Goal: Task Accomplishment & Management: Use online tool/utility

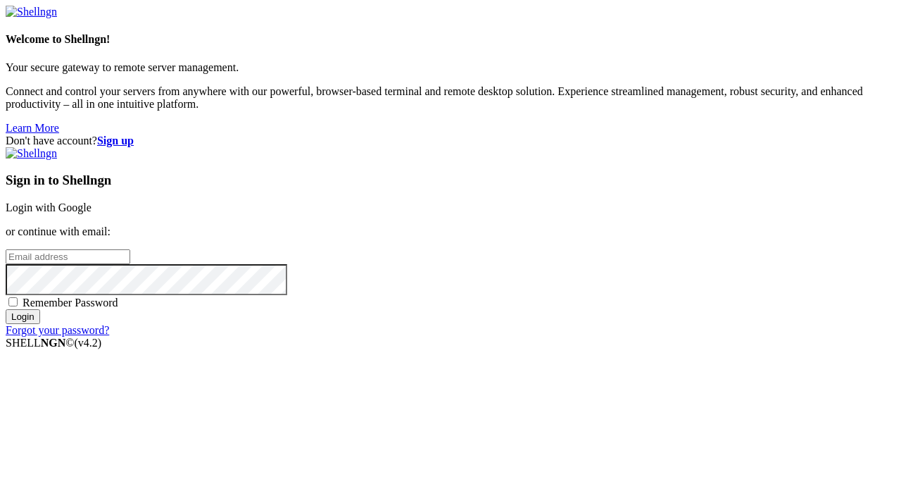
click at [92, 201] on link "Login with Google" at bounding box center [49, 207] width 86 height 12
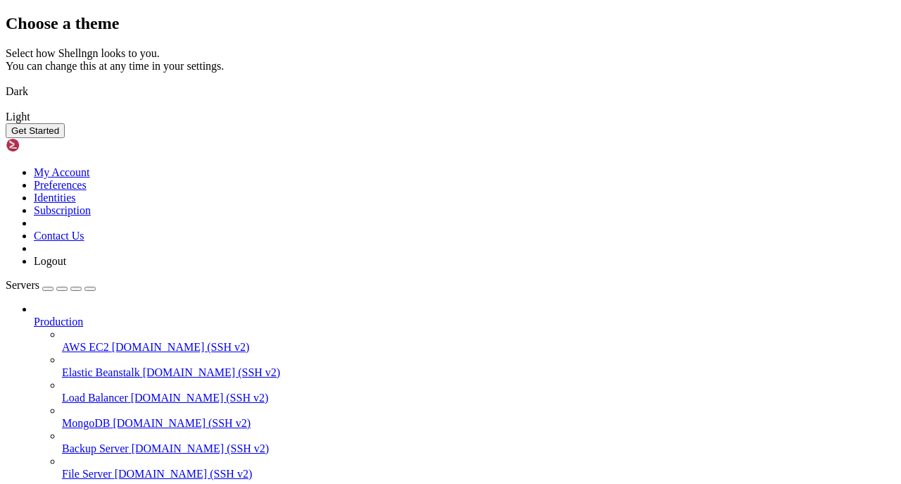
click at [6, 108] on img at bounding box center [6, 108] width 0 height 0
click at [65, 138] on button "Get Started" at bounding box center [35, 130] width 59 height 15
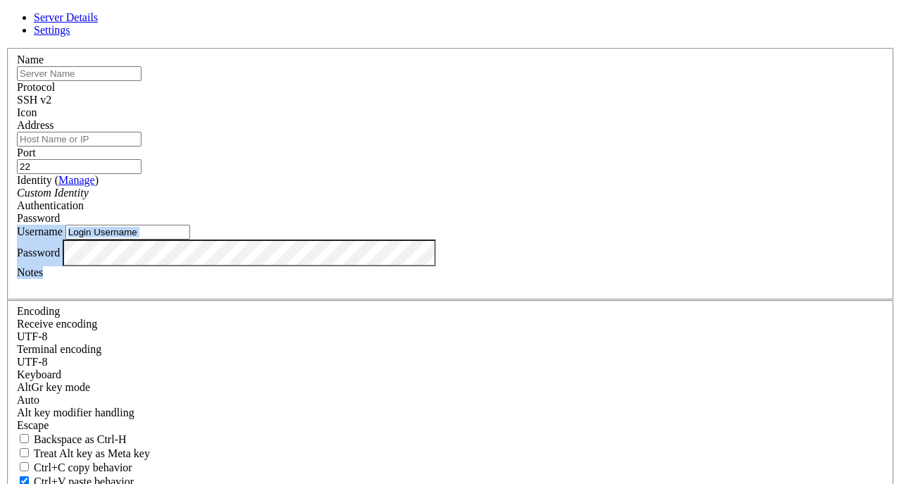
drag, startPoint x: 505, startPoint y: 49, endPoint x: 570, endPoint y: 347, distance: 304.8
click at [570, 347] on form "Server Details Settings Name Protocol SSH v2 Icon Address" at bounding box center [451, 302] width 890 height 582
click at [142, 81] on input "text" at bounding box center [79, 73] width 125 height 15
click at [142, 146] on input "Address" at bounding box center [79, 139] width 125 height 15
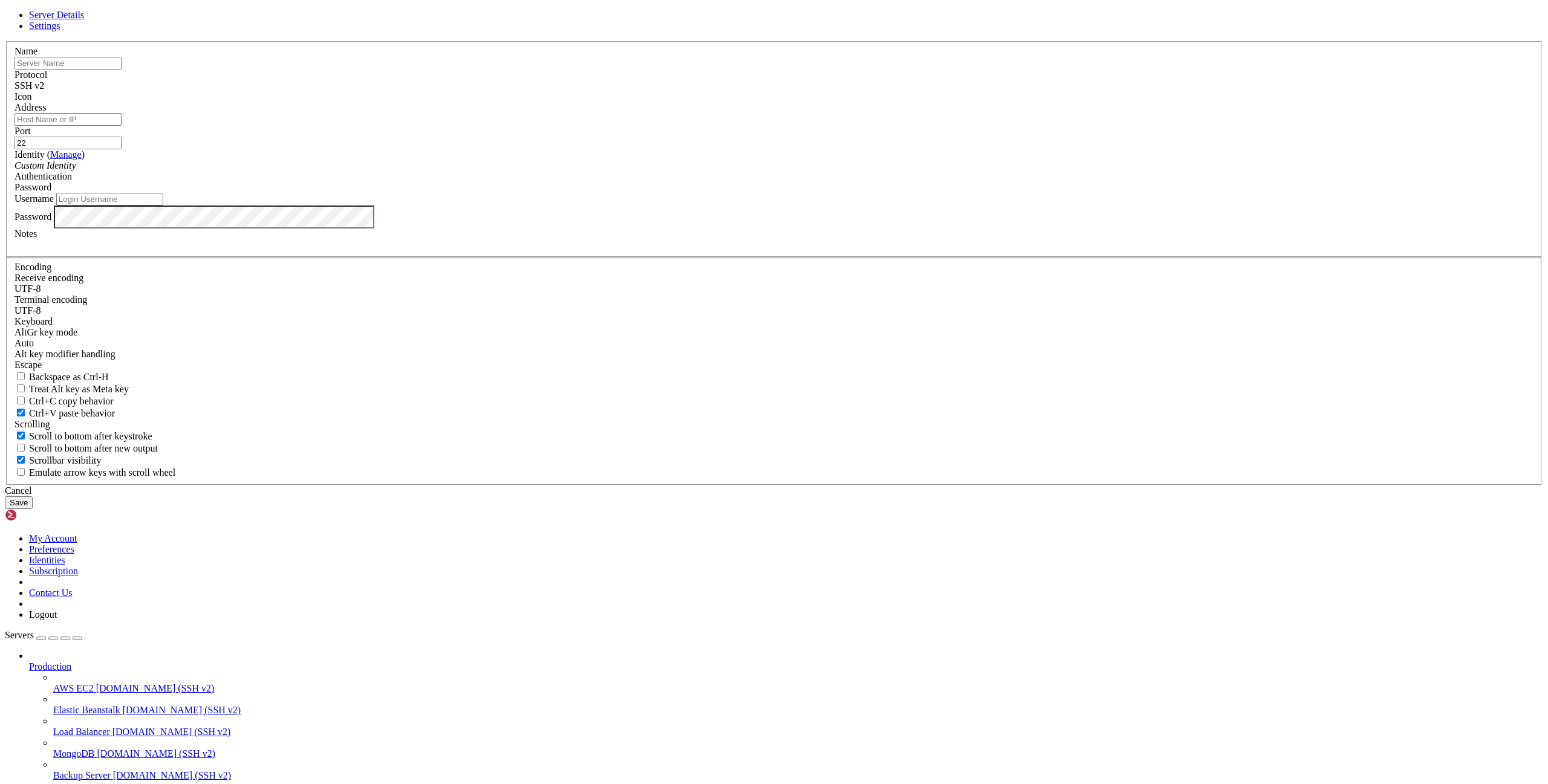
click at [122, 125] on input "Address" at bounding box center [68, 119] width 107 height 13
paste input "mkdir /var/www/inc"
type input "mkdir /var/www/inc"
drag, startPoint x: 717, startPoint y: 324, endPoint x: 497, endPoint y: 293, distance: 222.2
click at [122, 125] on input "mkdir /var/www/inc" at bounding box center [68, 119] width 107 height 13
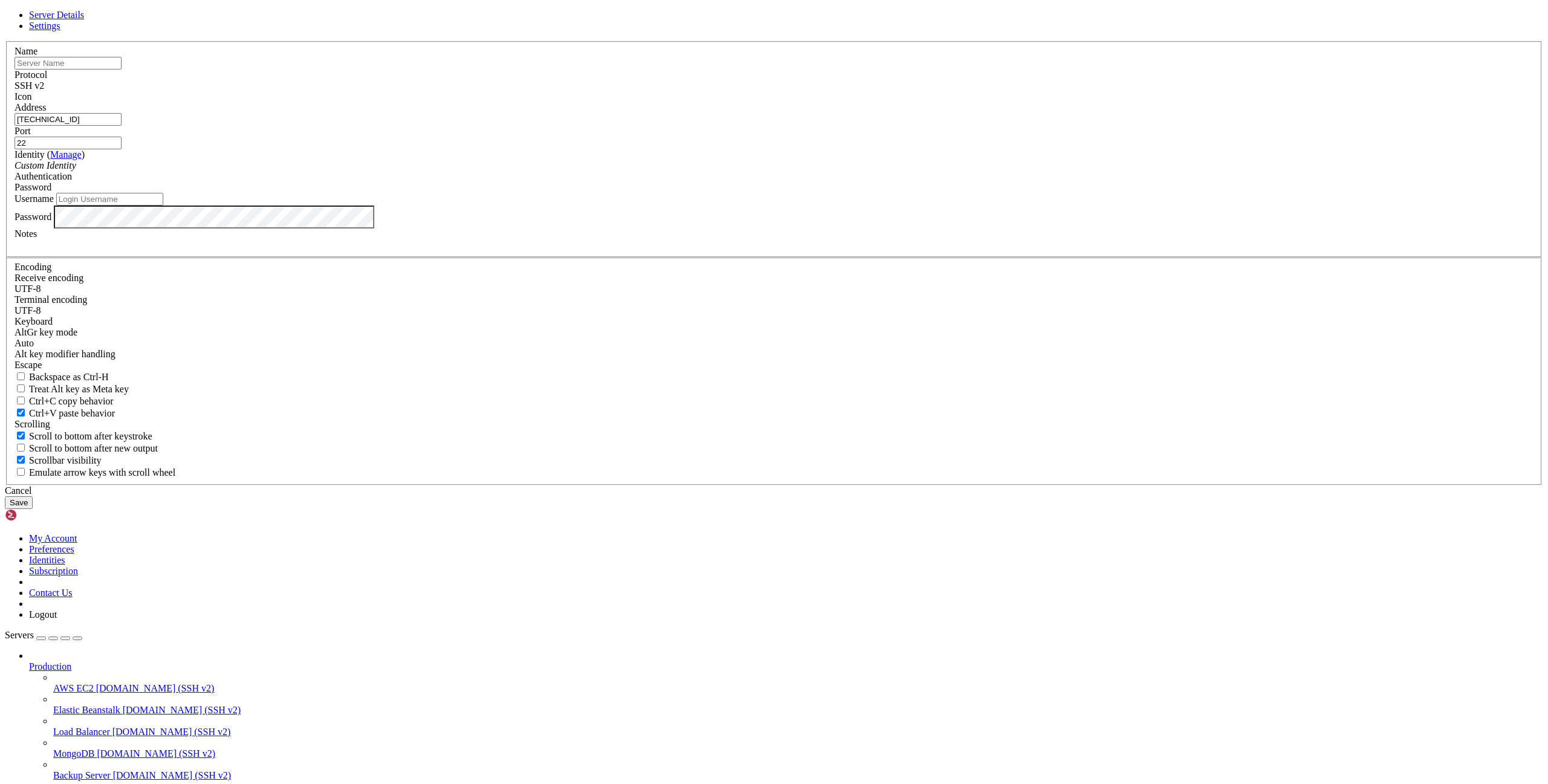
type input "[TECHNICAL_ID]"
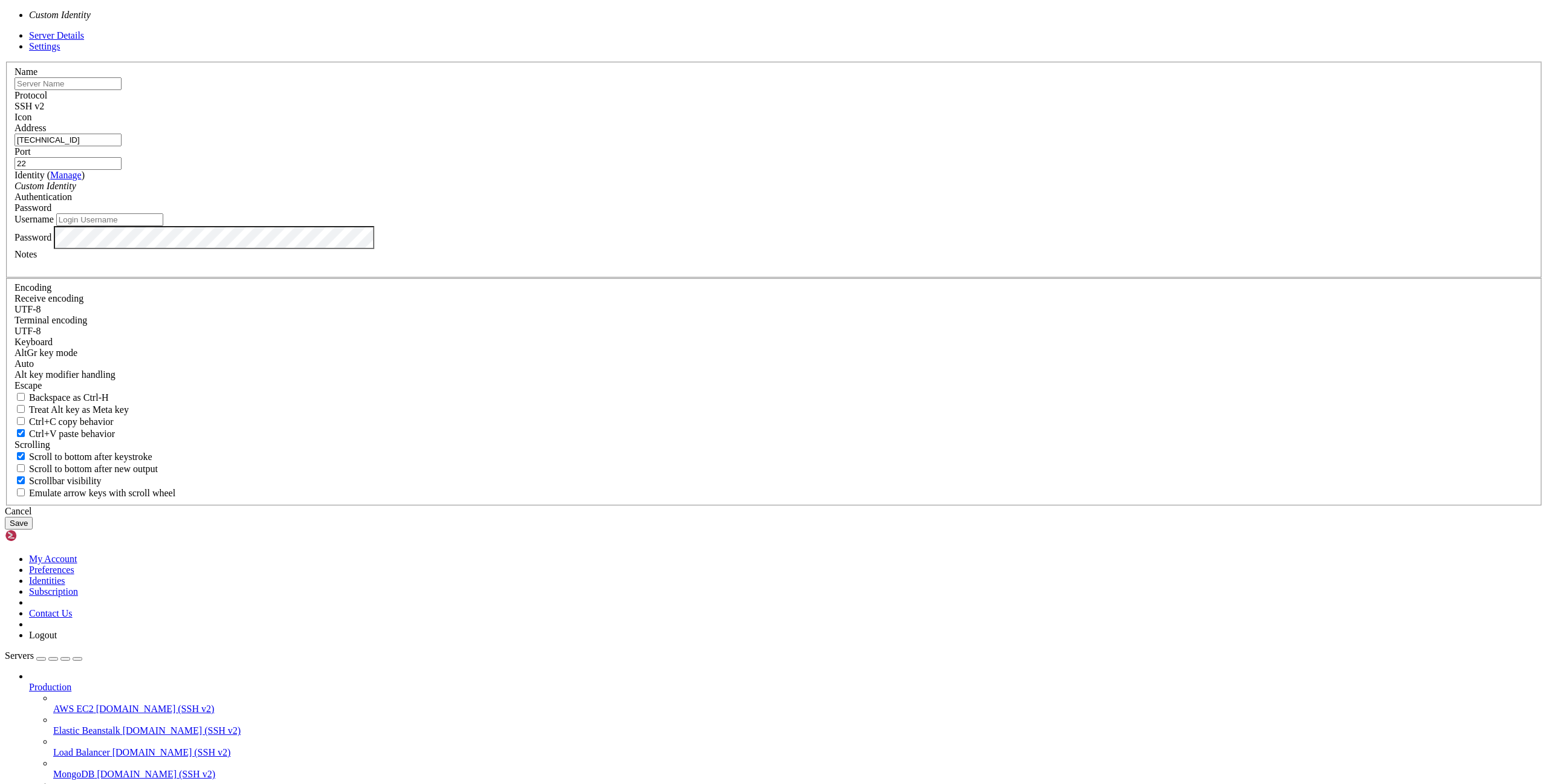
click at [76, 191] on icon "Custom Identity" at bounding box center [46, 186] width 62 height 10
click at [533, 400] on div "Server Details Settings Name Protocol SSH v2 Icon" at bounding box center [774, 280] width 1539 height 500
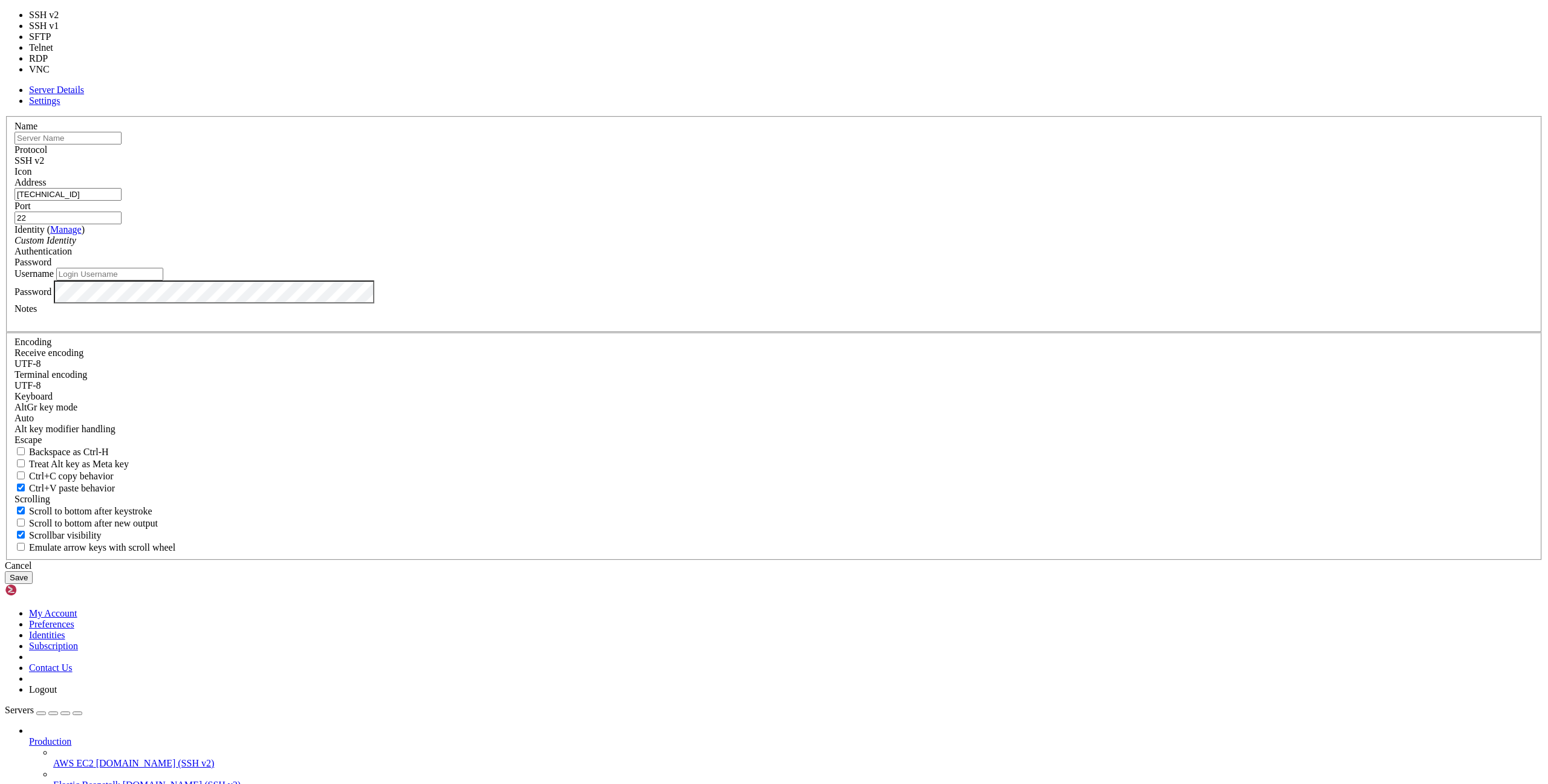
click at [774, 167] on div "SSH v2" at bounding box center [774, 161] width 1520 height 11
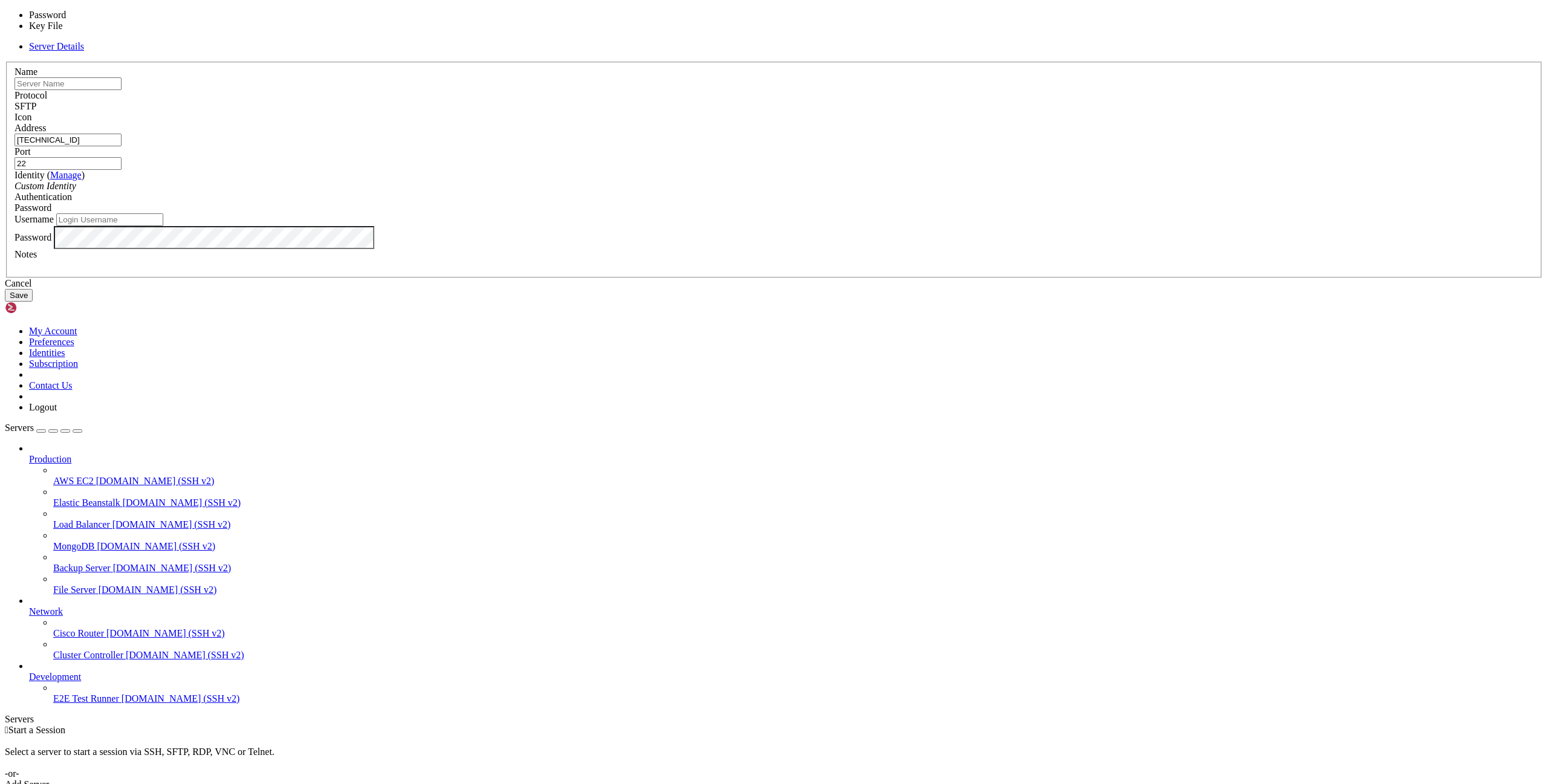
click at [774, 214] on div "Password" at bounding box center [774, 208] width 1520 height 11
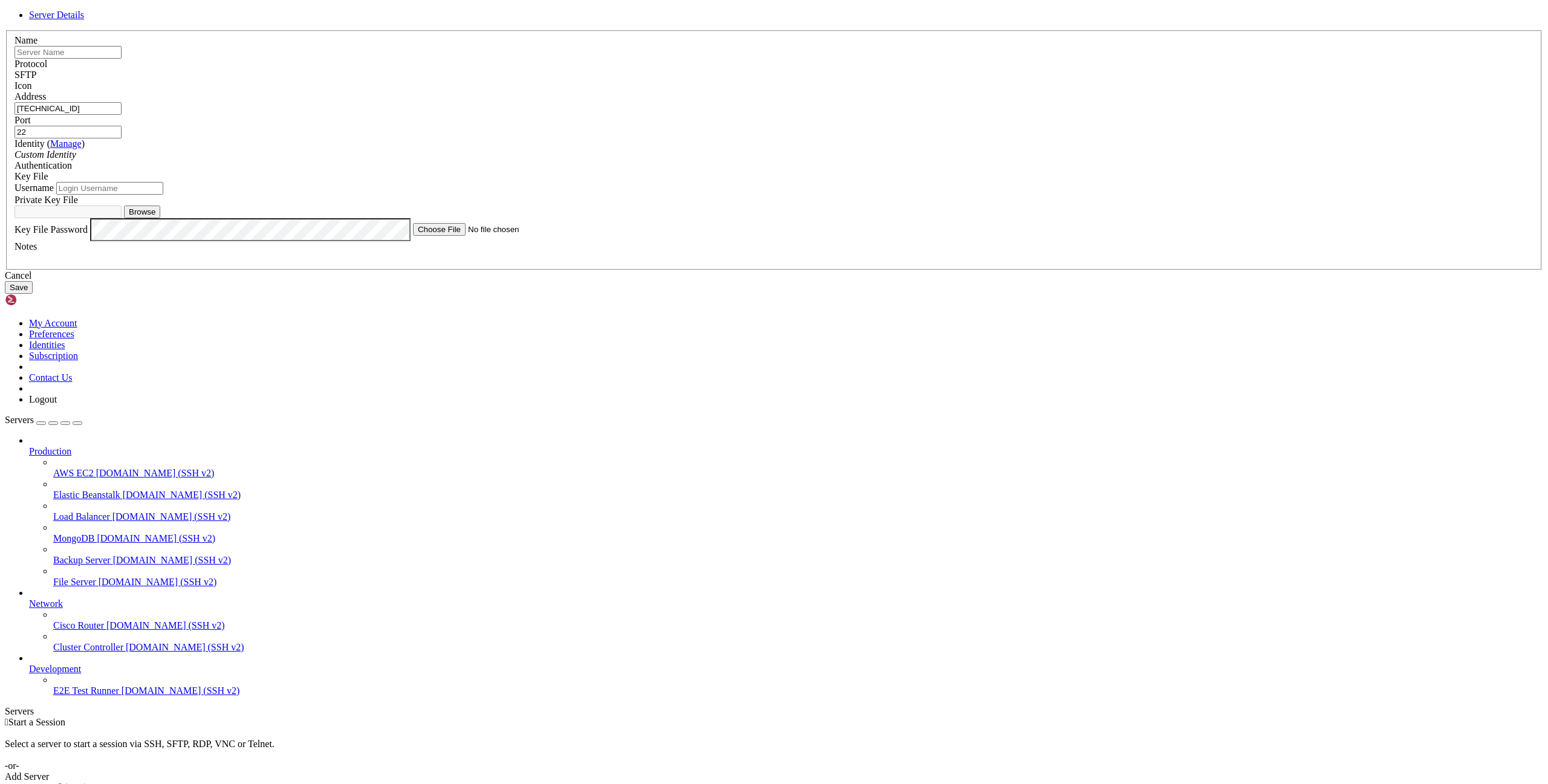
click at [774, 281] on div "Cancel" at bounding box center [774, 276] width 1539 height 11
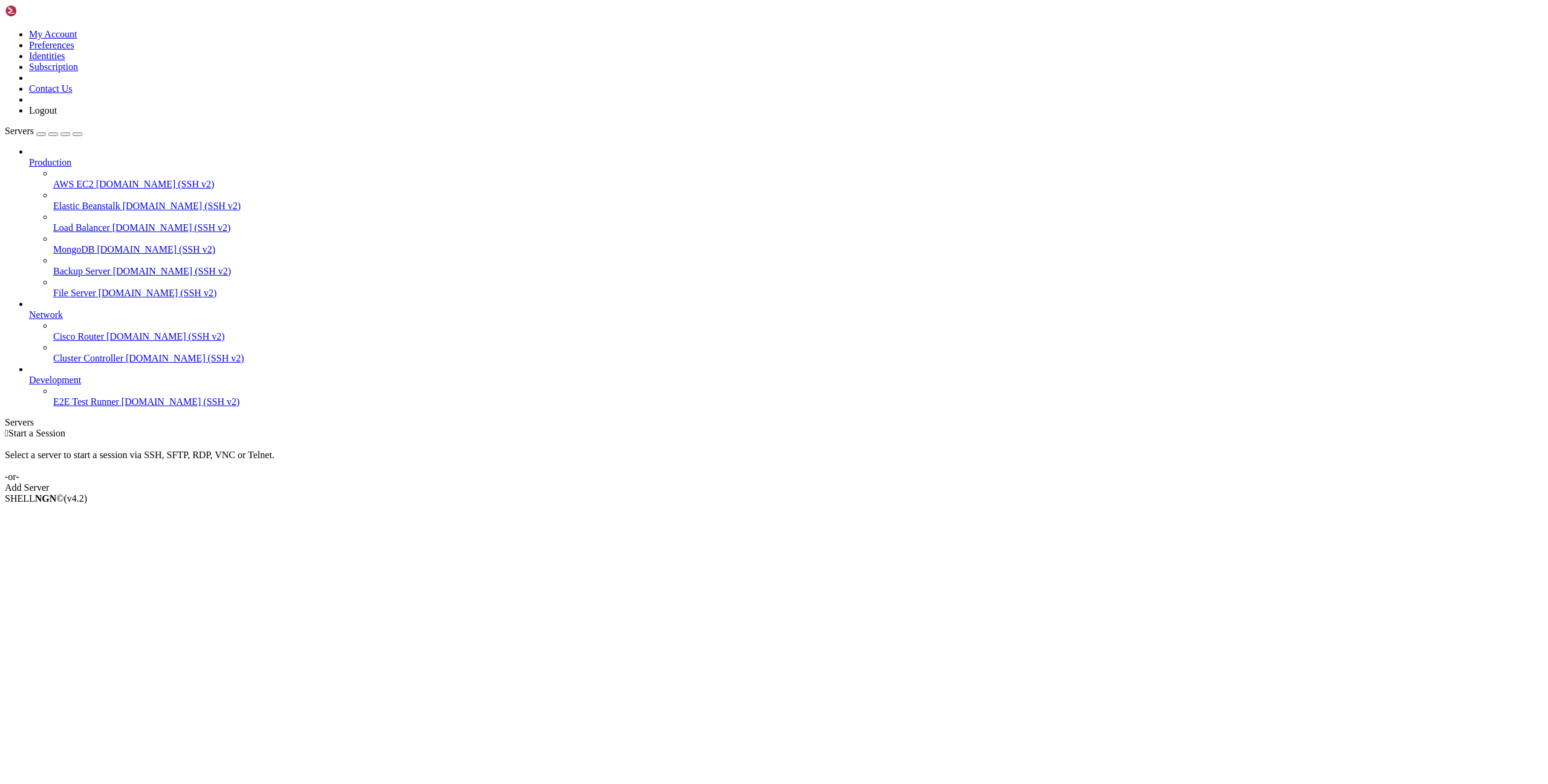
click at [774, 415] on div "Add Server" at bounding box center [774, 488] width 1539 height 11
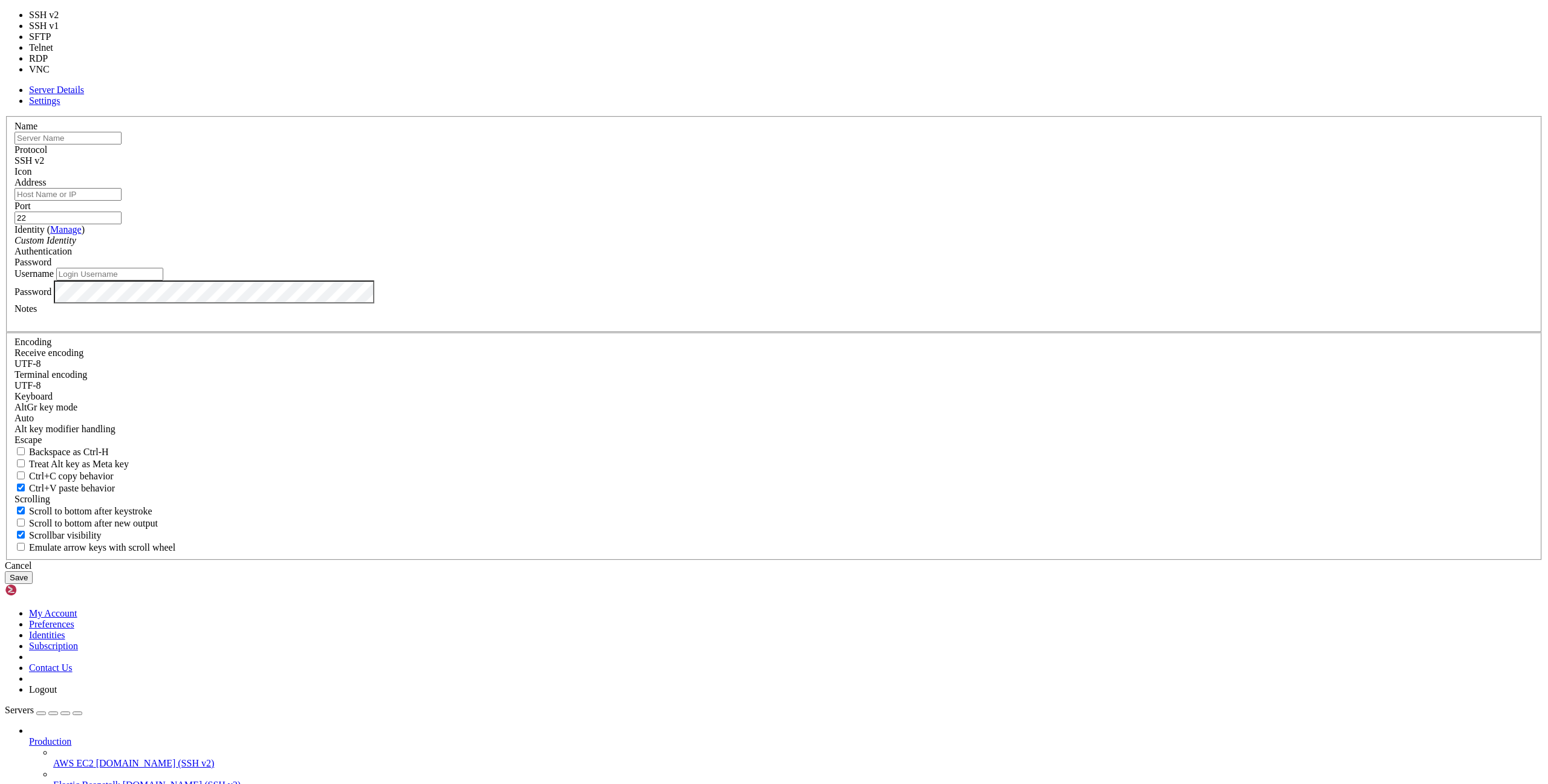
click at [774, 167] on div "SSH v2" at bounding box center [774, 161] width 1520 height 11
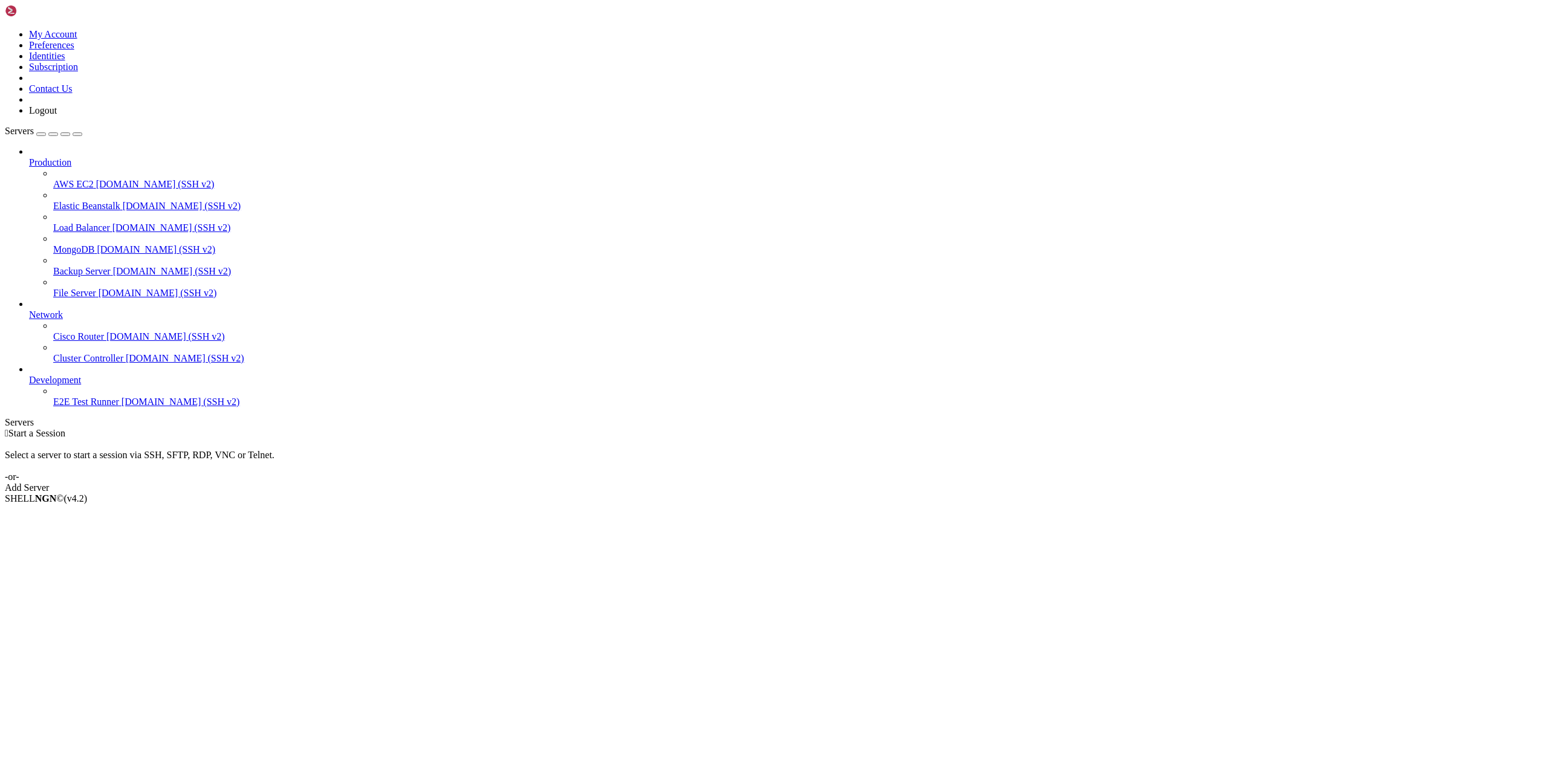
click at [839, 483] on div "Add Server" at bounding box center [774, 488] width 1539 height 11
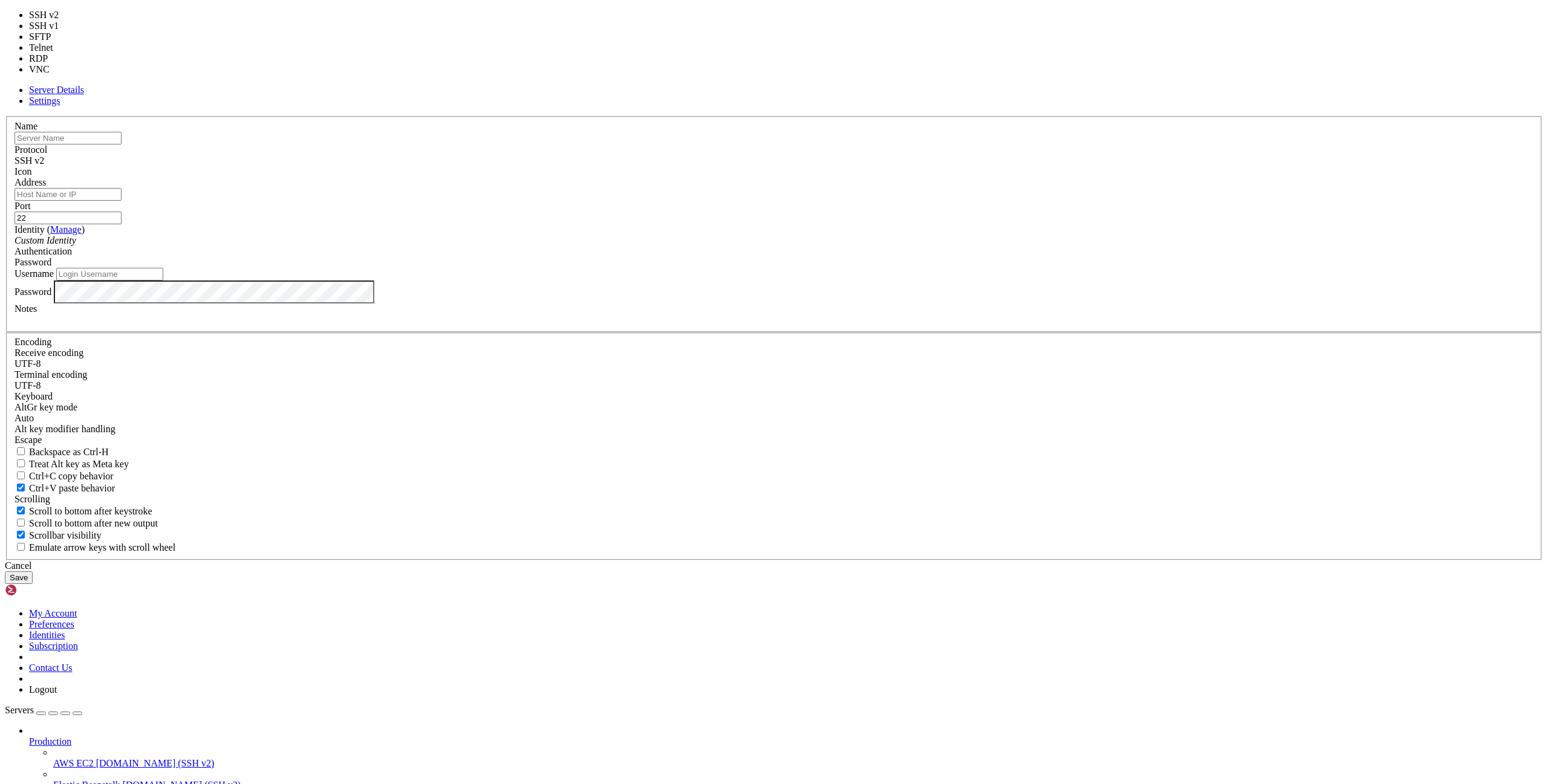
click at [876, 167] on div "SSH v2" at bounding box center [774, 161] width 1520 height 11
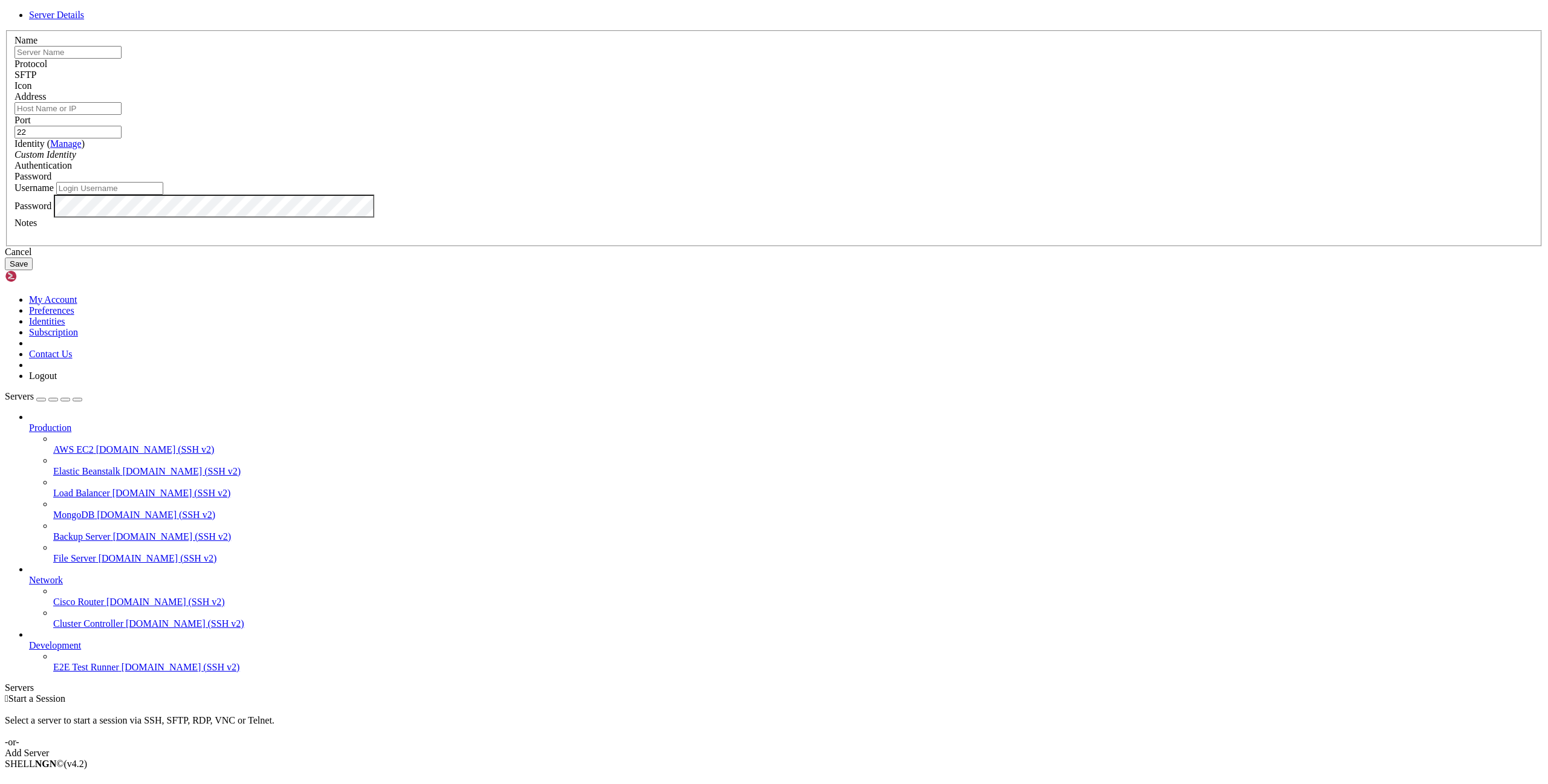
click at [122, 115] on input "Address" at bounding box center [68, 108] width 107 height 13
type input "[TECHNICAL_ID]"
click at [163, 195] on input "Username" at bounding box center [109, 188] width 107 height 13
click at [788, 161] on div "Custom Identity" at bounding box center [774, 155] width 1520 height 11
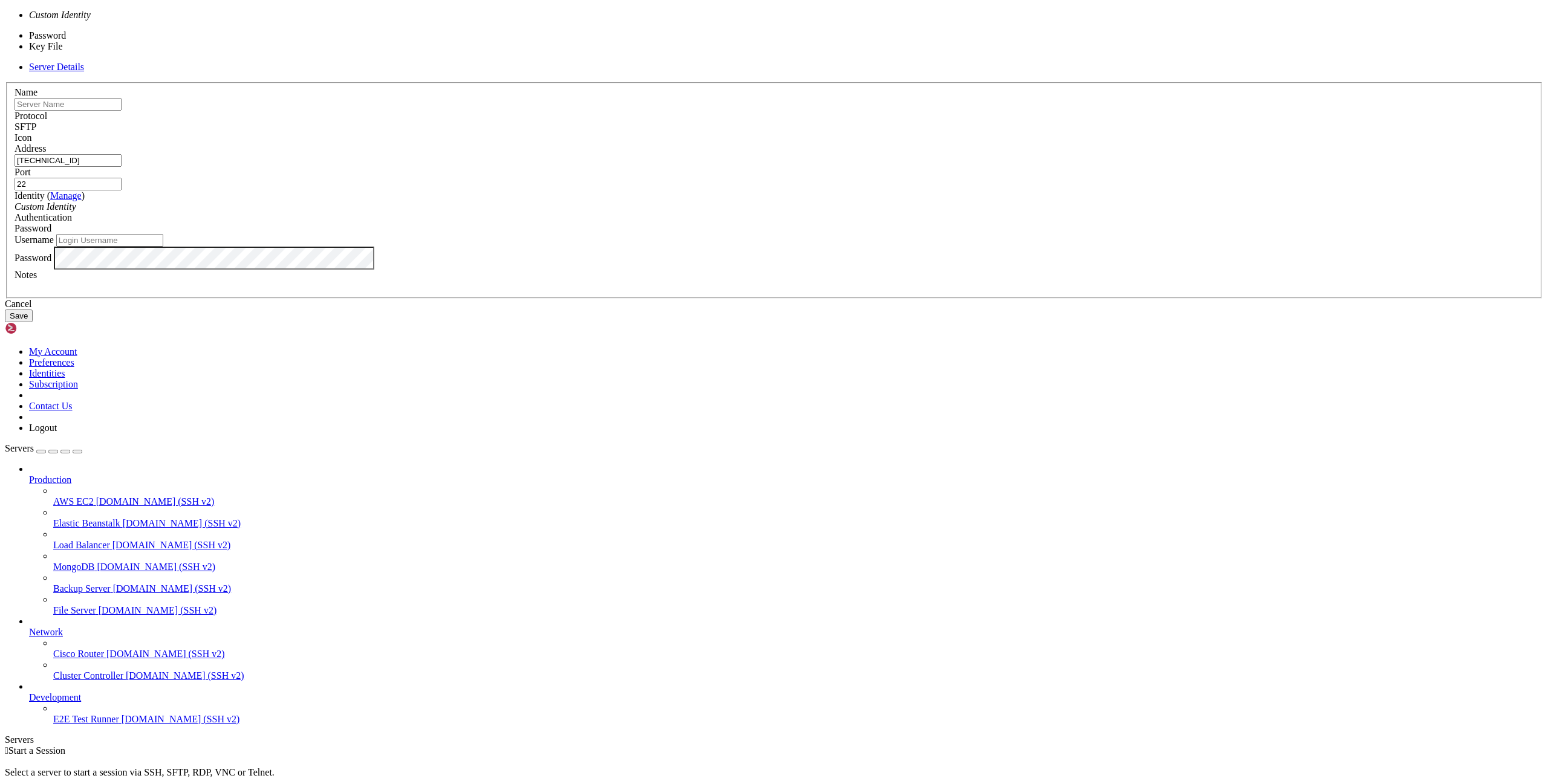
click at [899, 234] on div "Password" at bounding box center [774, 228] width 1520 height 11
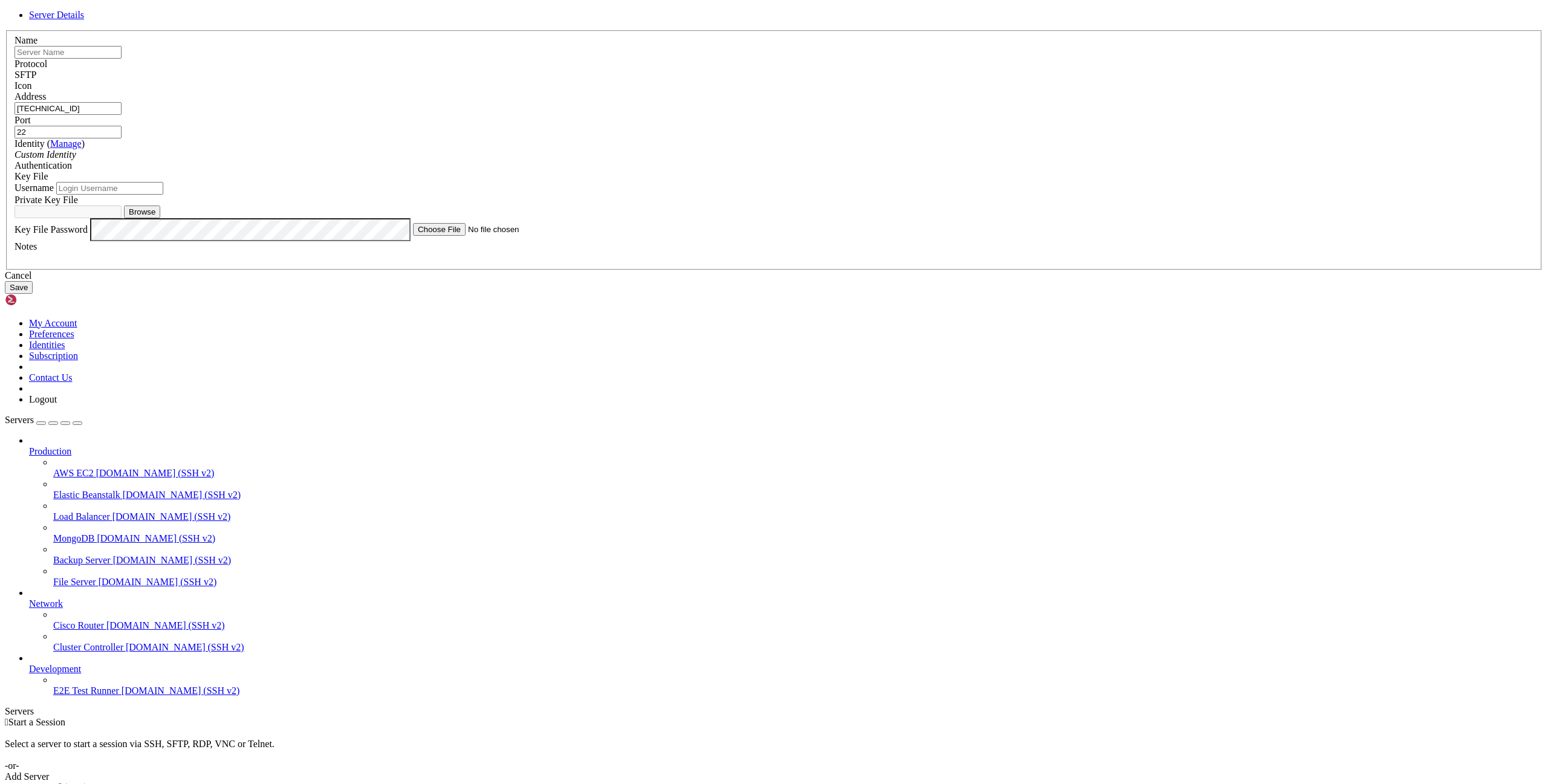
click at [163, 195] on input "Username" at bounding box center [109, 188] width 107 height 13
click at [161, 218] on button "Browse" at bounding box center [142, 211] width 36 height 13
type input "project-8-aws.pem.pem"
click at [33, 294] on button "Save" at bounding box center [19, 287] width 27 height 13
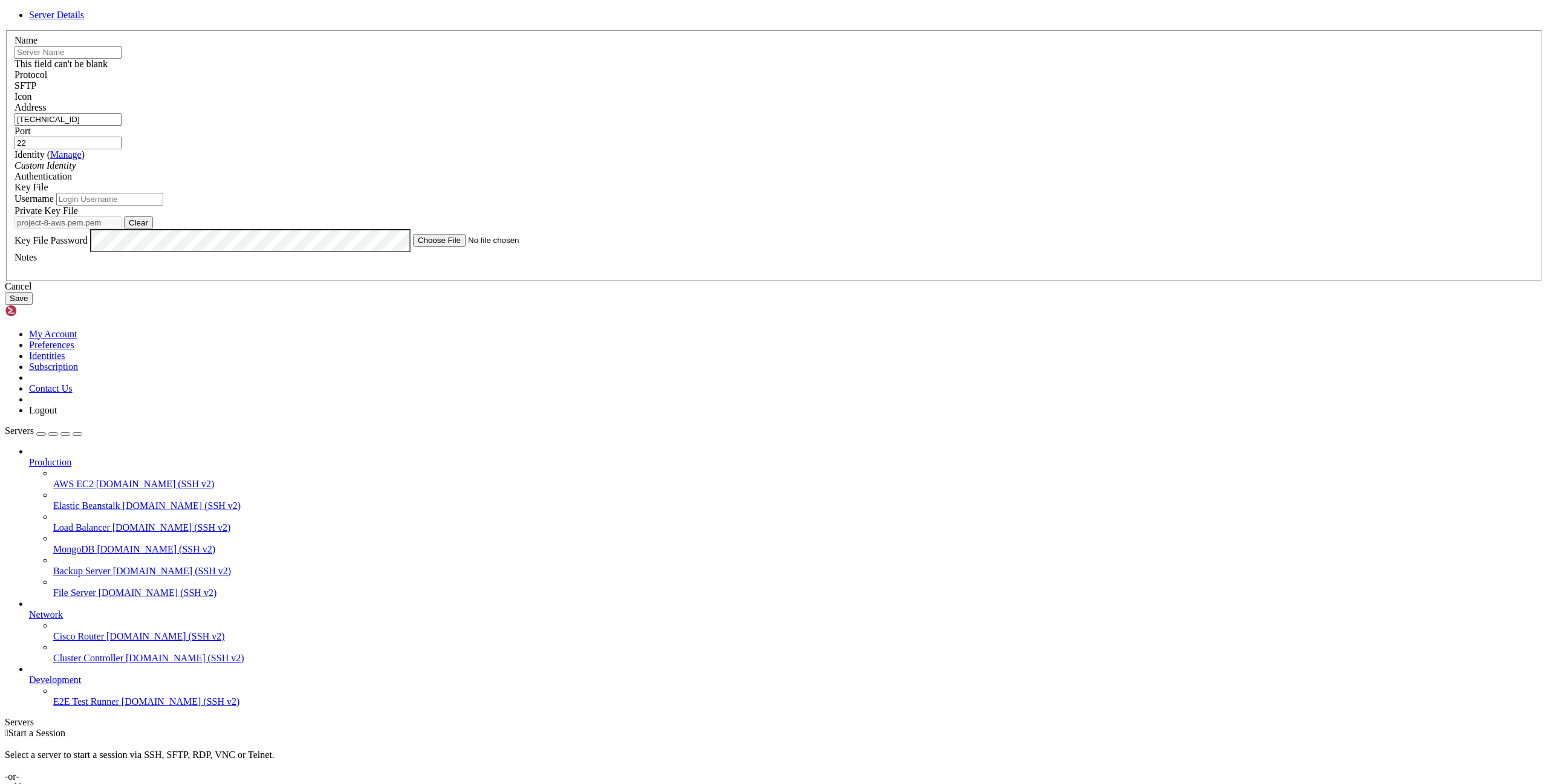
click at [122, 58] on input "text" at bounding box center [68, 52] width 107 height 13
paste input "ip-10-8-1-54.eu-west-3.compute.internal"
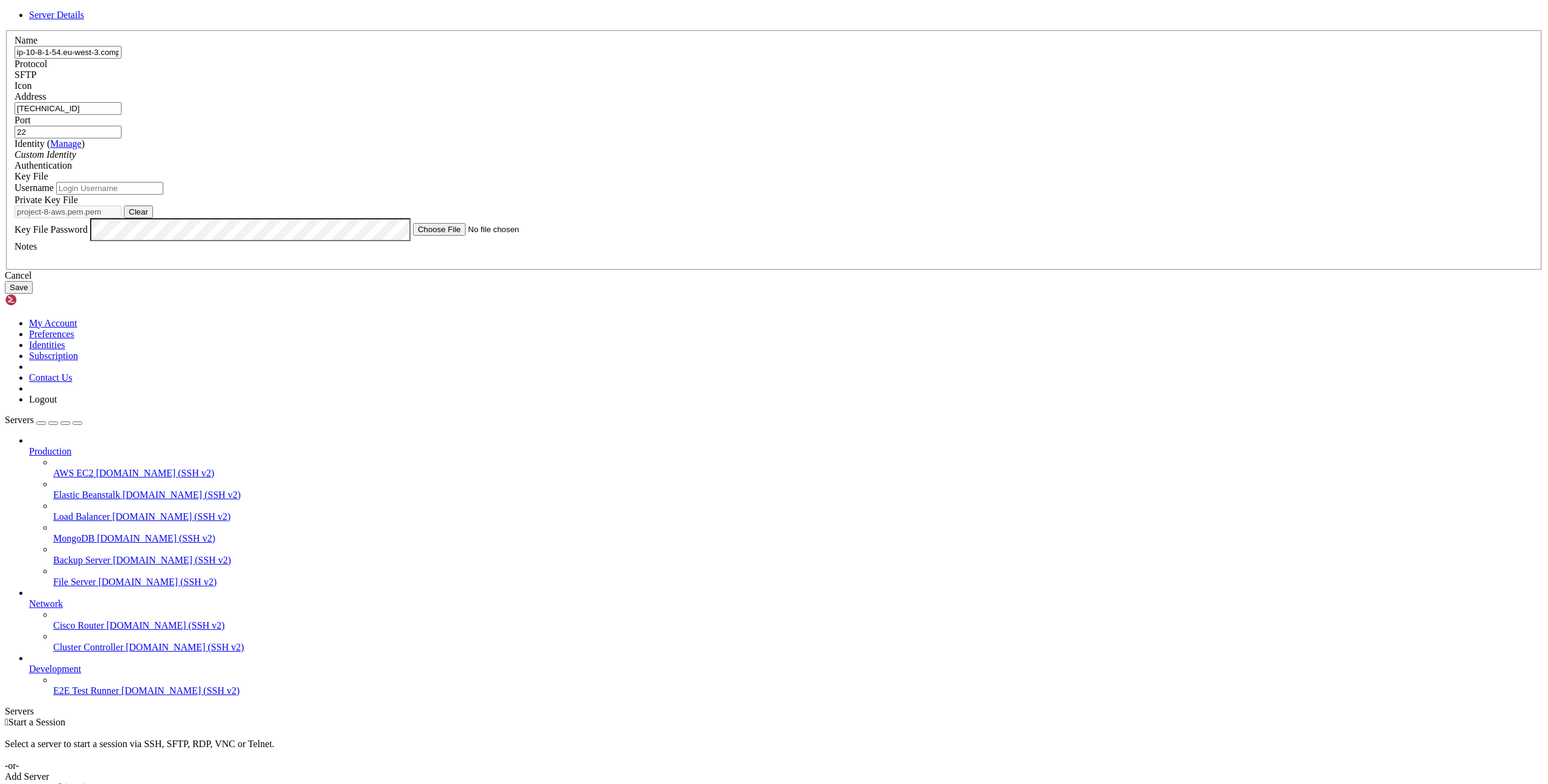
type input "ip-10-8-1-54.eu-west-3.compute.internal"
click at [33, 294] on button "Save" at bounding box center [19, 287] width 27 height 13
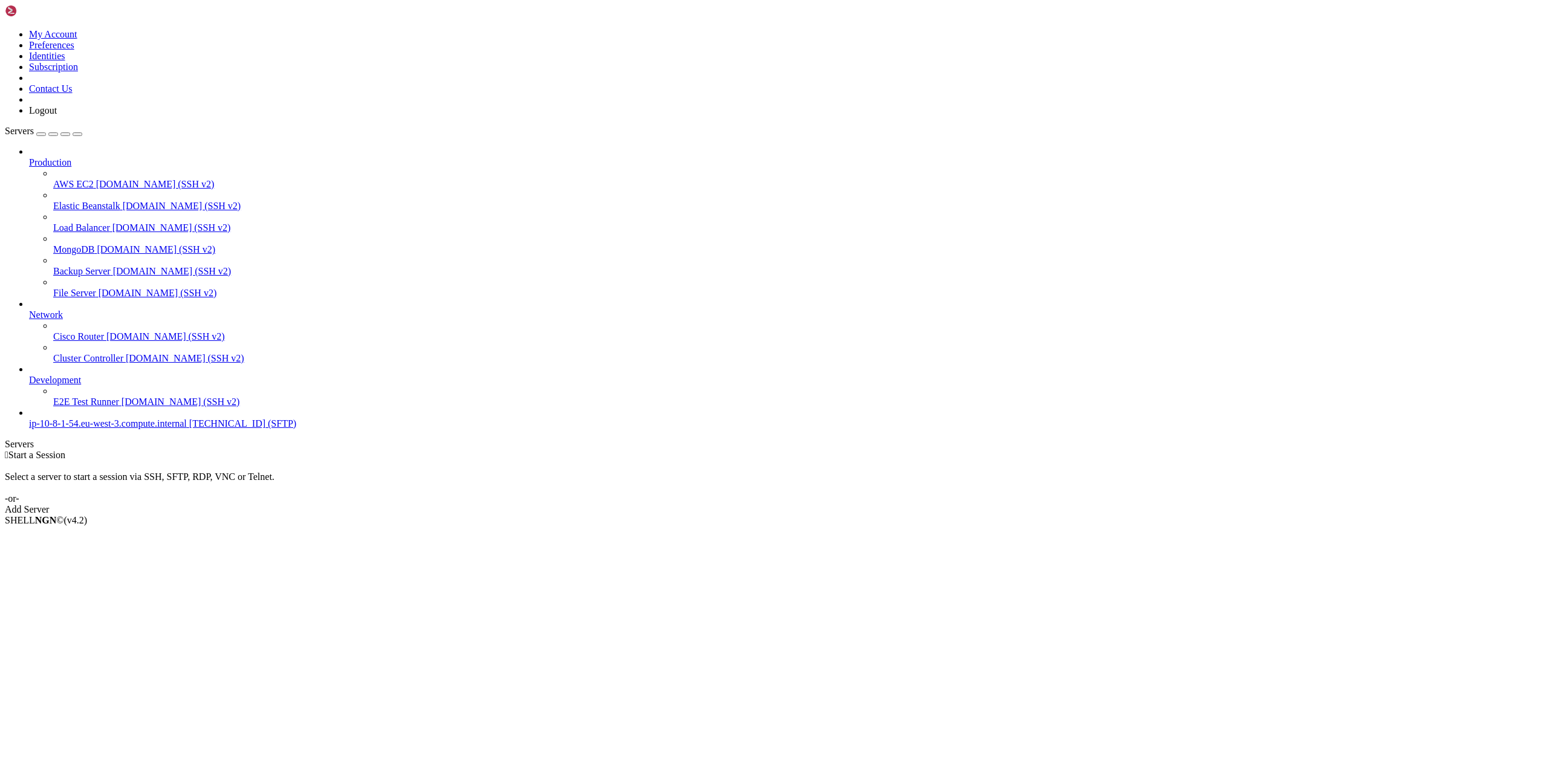
click at [76, 428] on span "ip-10-8-1-54.eu-west-3.compute.internal" at bounding box center [108, 423] width 158 height 10
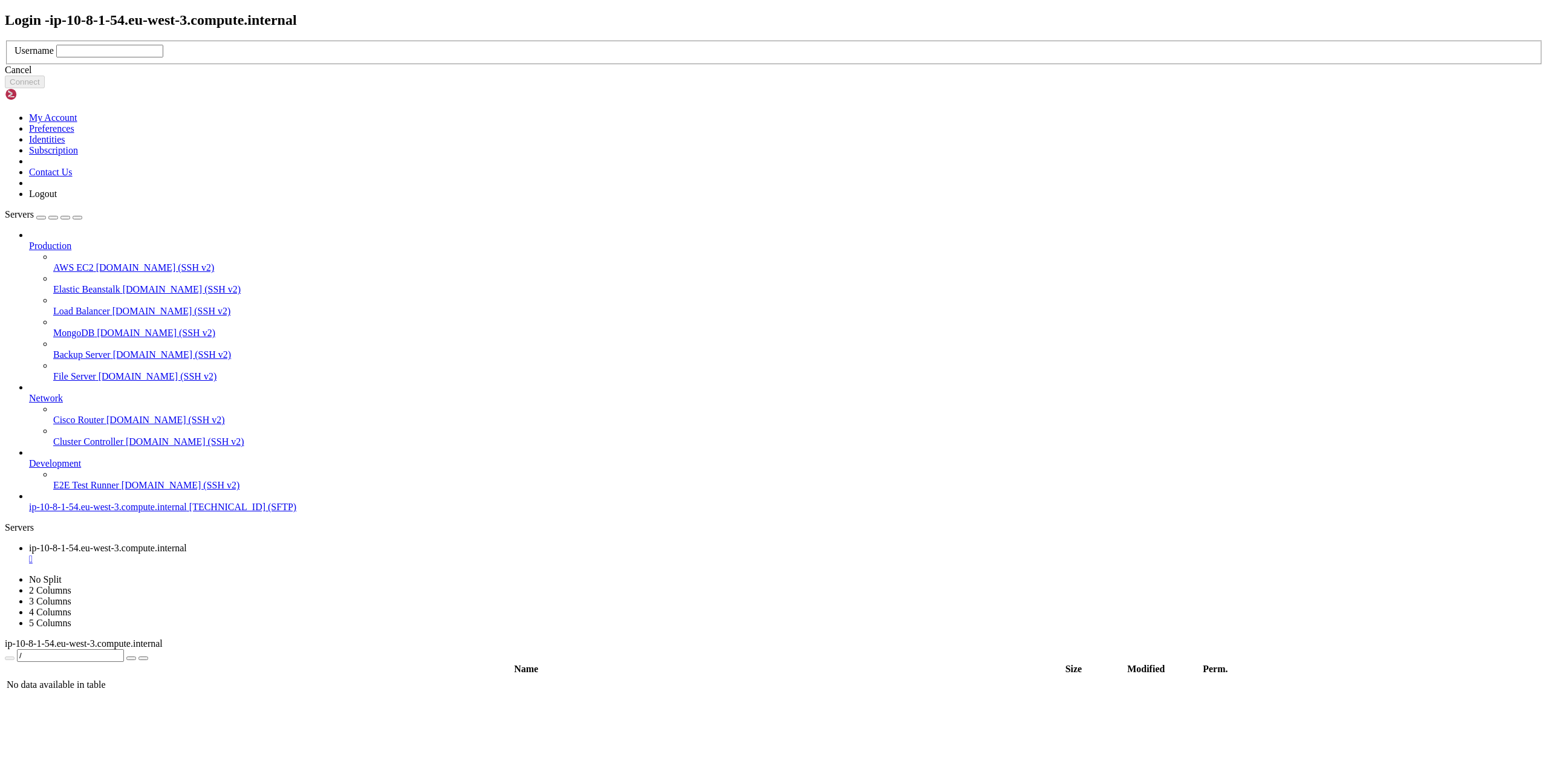
click at [163, 58] on input "text" at bounding box center [109, 51] width 107 height 13
type input "y"
click at [777, 76] on div "Cancel" at bounding box center [774, 70] width 1539 height 11
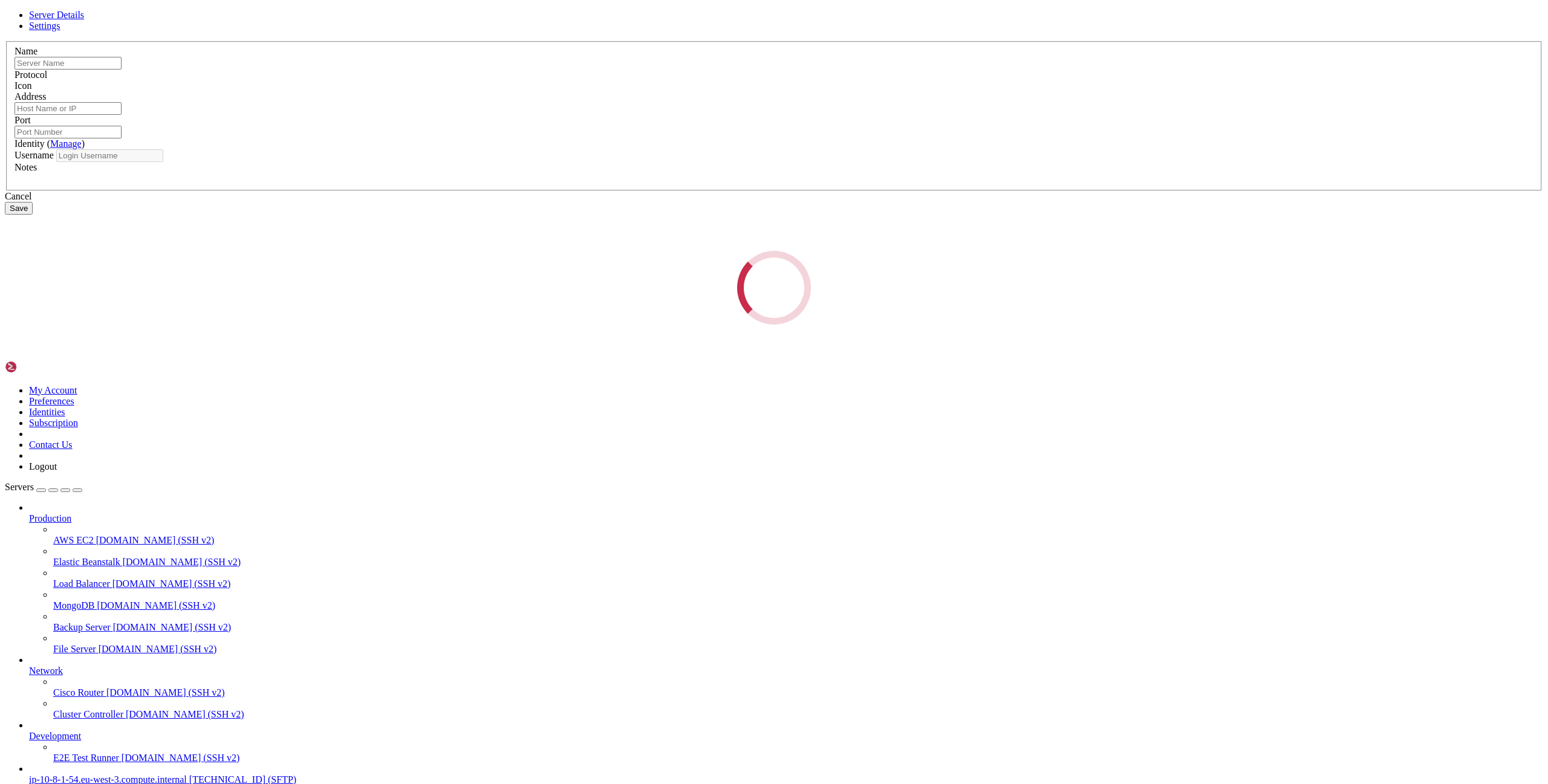
type input "ip-10-8-1-54.eu-west-3.compute.internal"
type input "[TECHNICAL_ID]"
type input "22"
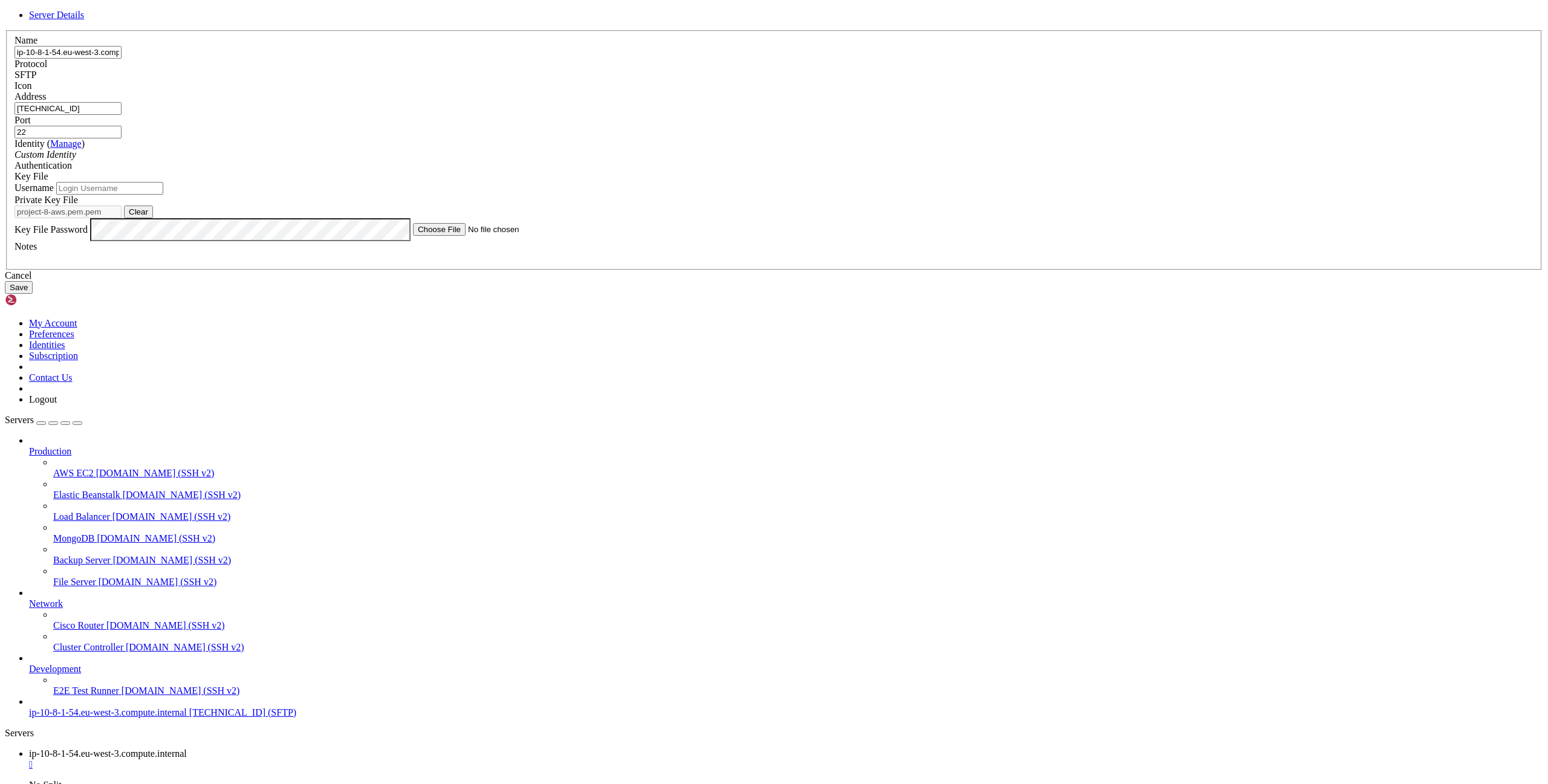
click at [163, 195] on input "Username" at bounding box center [109, 188] width 107 height 13
type input "h"
click at [82, 149] on link "Manage" at bounding box center [65, 143] width 32 height 10
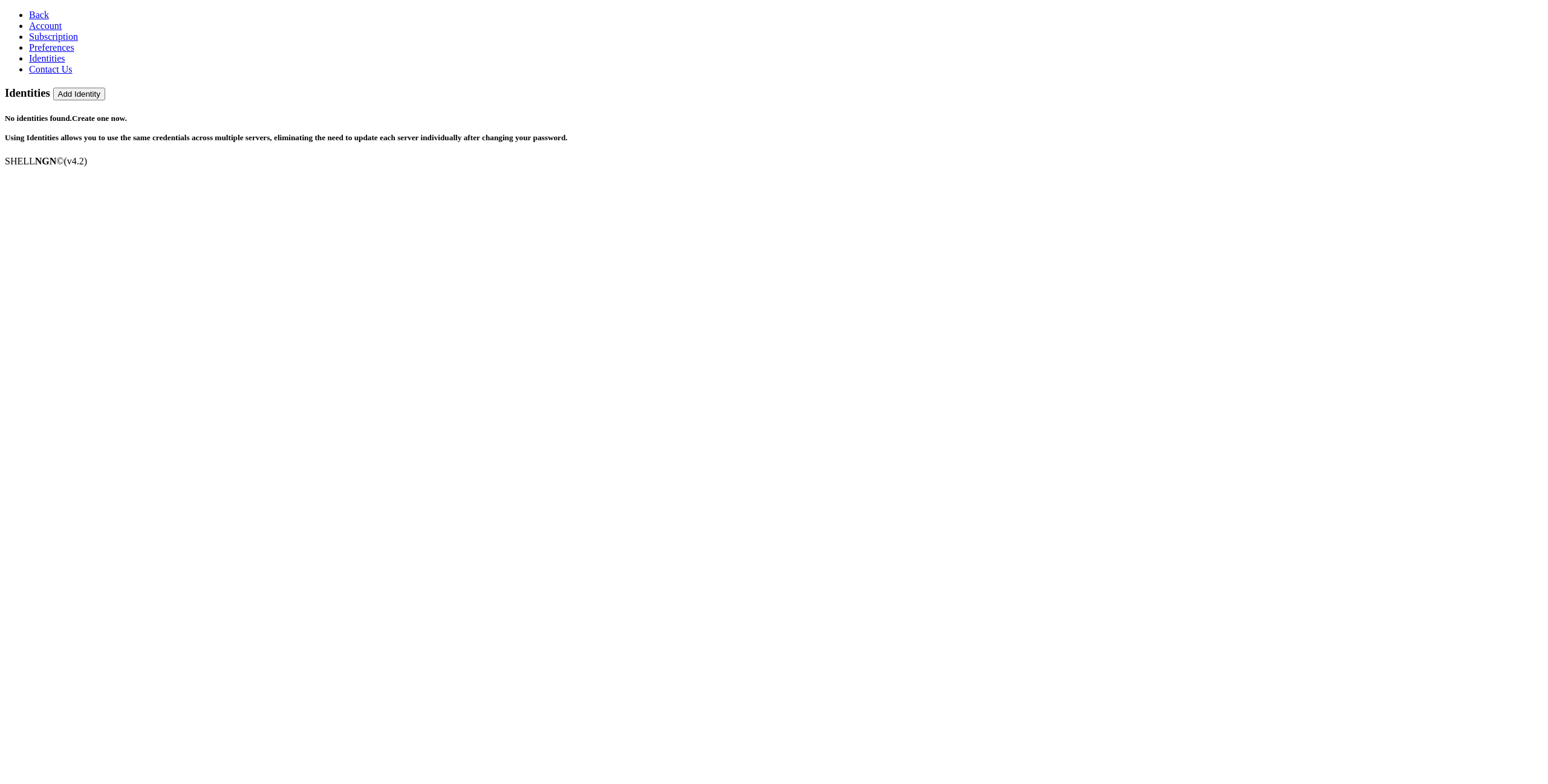
click at [545, 143] on section "Identities Add Identity No identities found. Create one now. Using Identities a…" at bounding box center [774, 114] width 1539 height 56
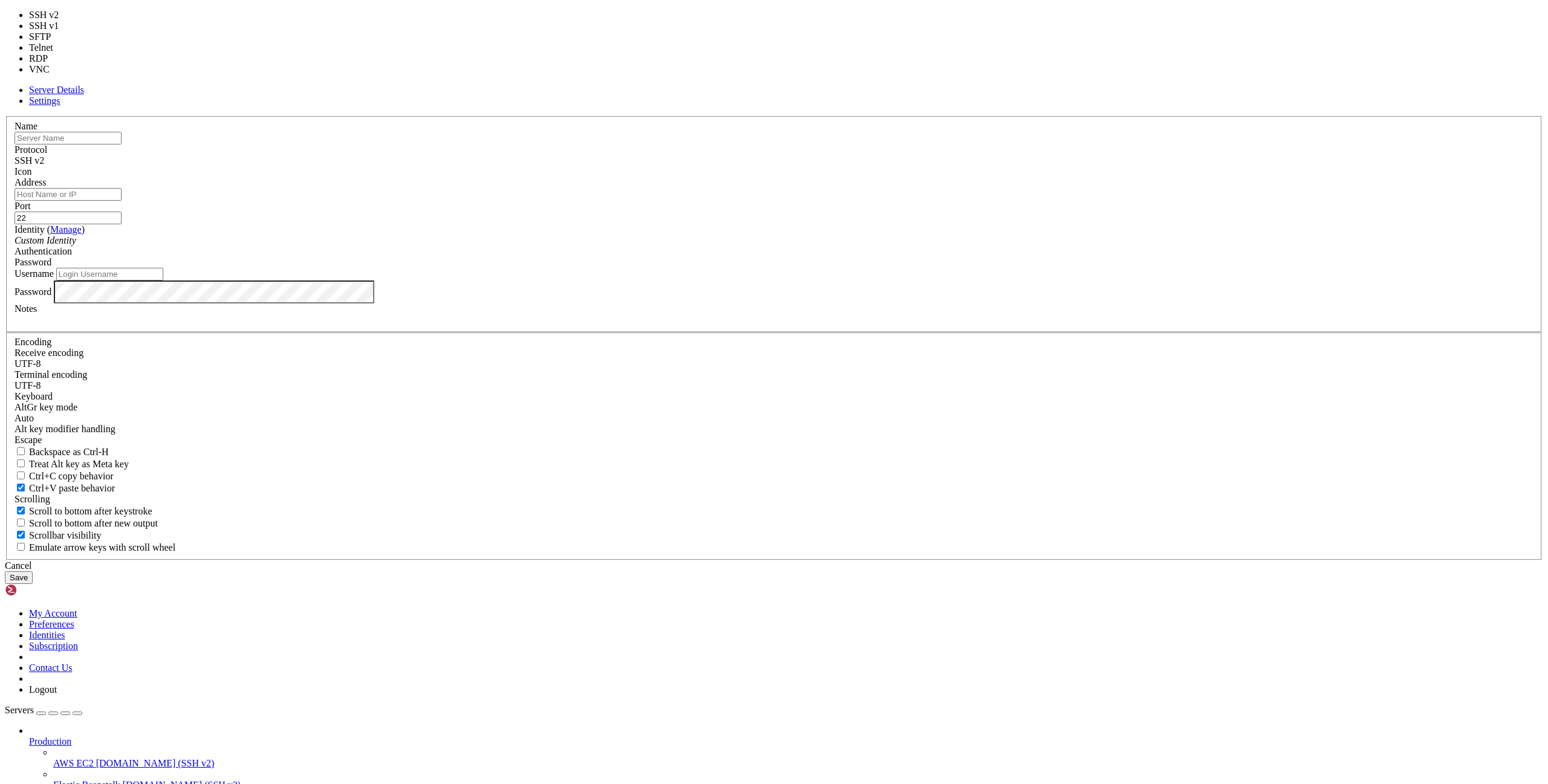
click at [1113, 387] on div "Server Details Settings Name Protocol SSH v2 Icon" at bounding box center [774, 335] width 1539 height 500
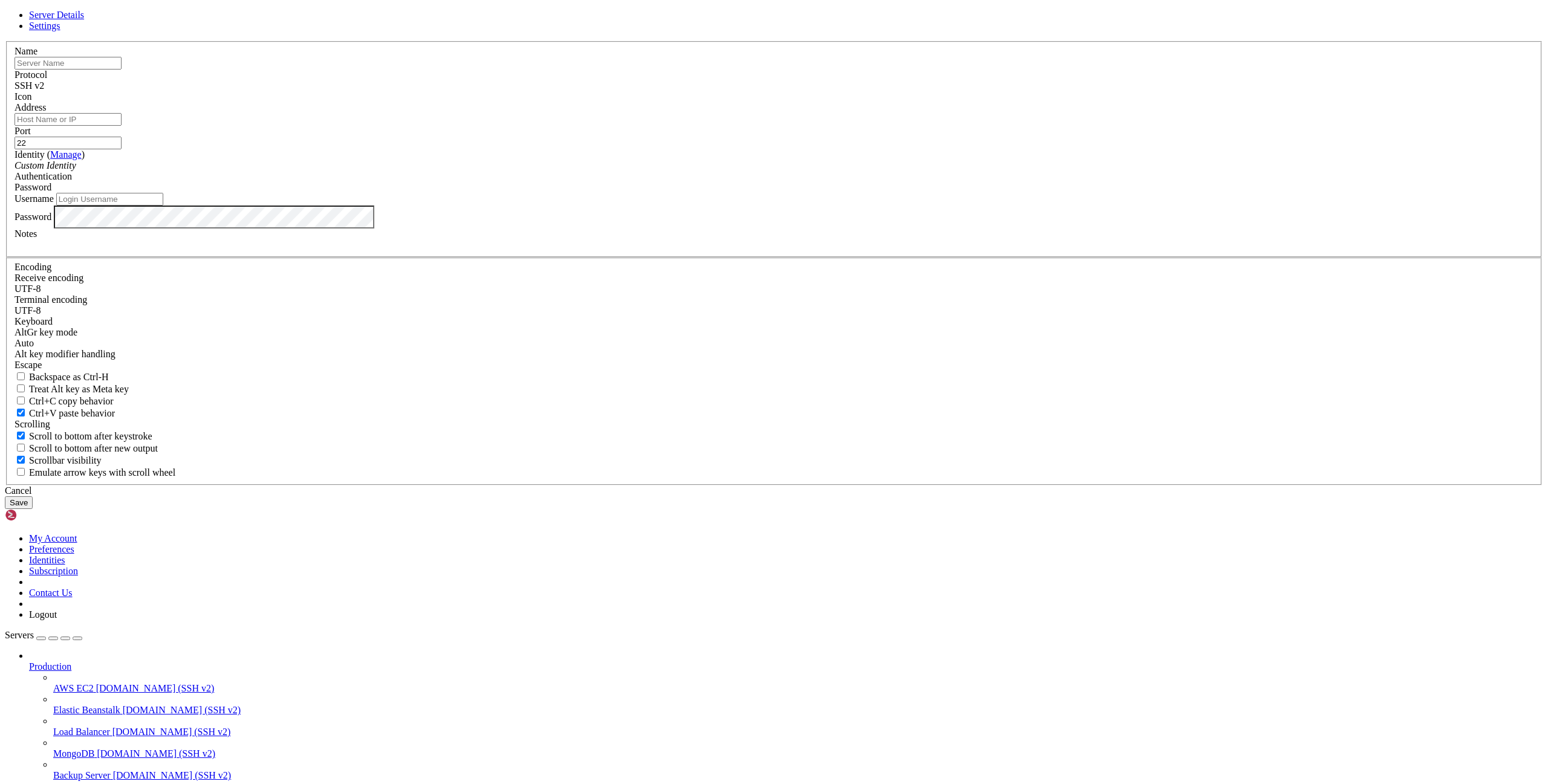
click at [861, 91] on div "SSH v2" at bounding box center [774, 86] width 1520 height 11
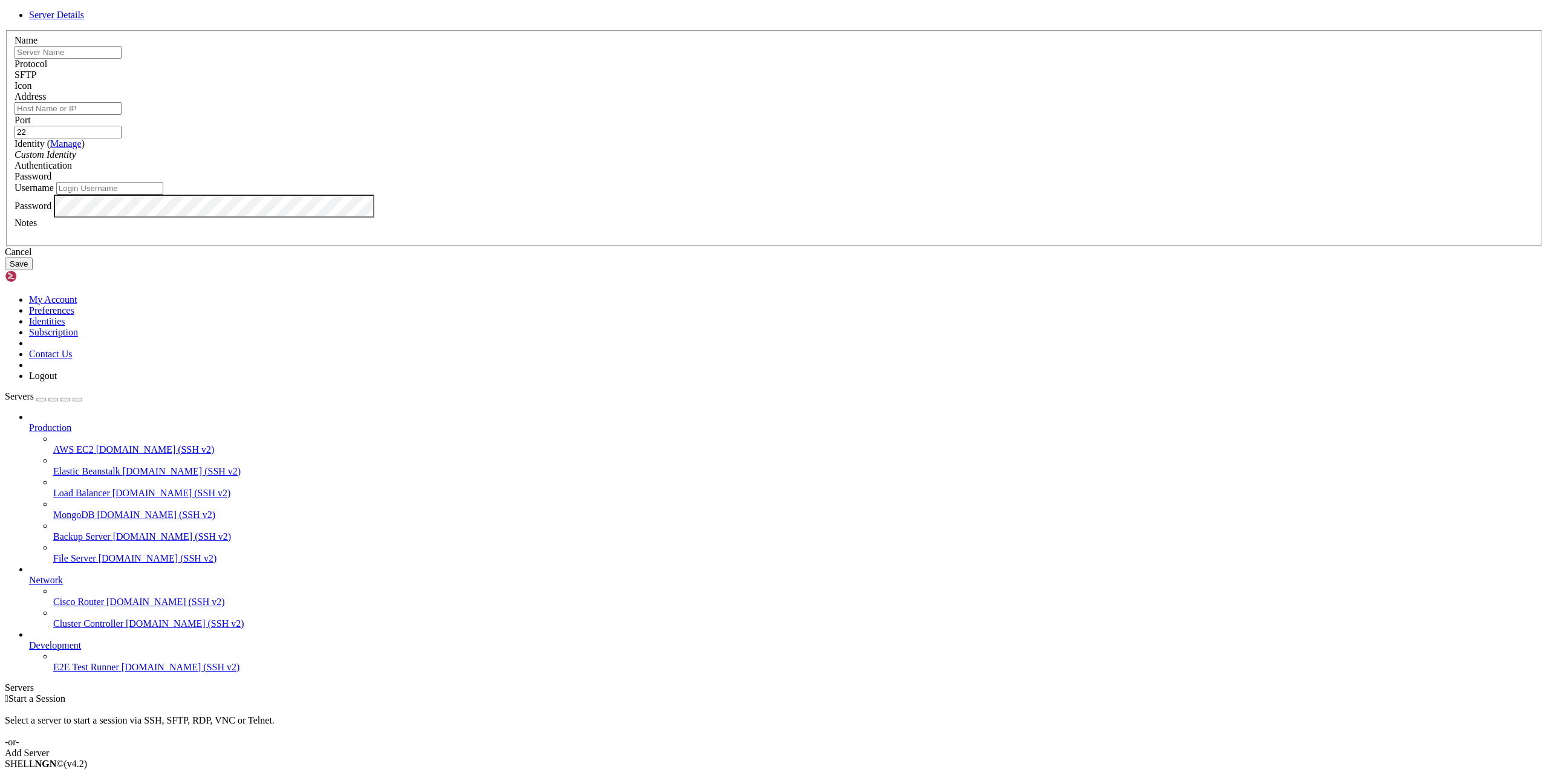
click at [953, 246] on div "Name Protocol SFTP Icon Address Port 22" at bounding box center [774, 138] width 1539 height 216
drag, startPoint x: 777, startPoint y: 220, endPoint x: 651, endPoint y: 213, distance: 126.2
click at [651, 21] on header "Server Details" at bounding box center [774, 15] width 1539 height 11
click at [1062, 270] on div "Server Details Name Protocol SFTP Icon Address" at bounding box center [774, 139] width 1539 height 260
click at [163, 195] on input "Username" at bounding box center [109, 188] width 107 height 13
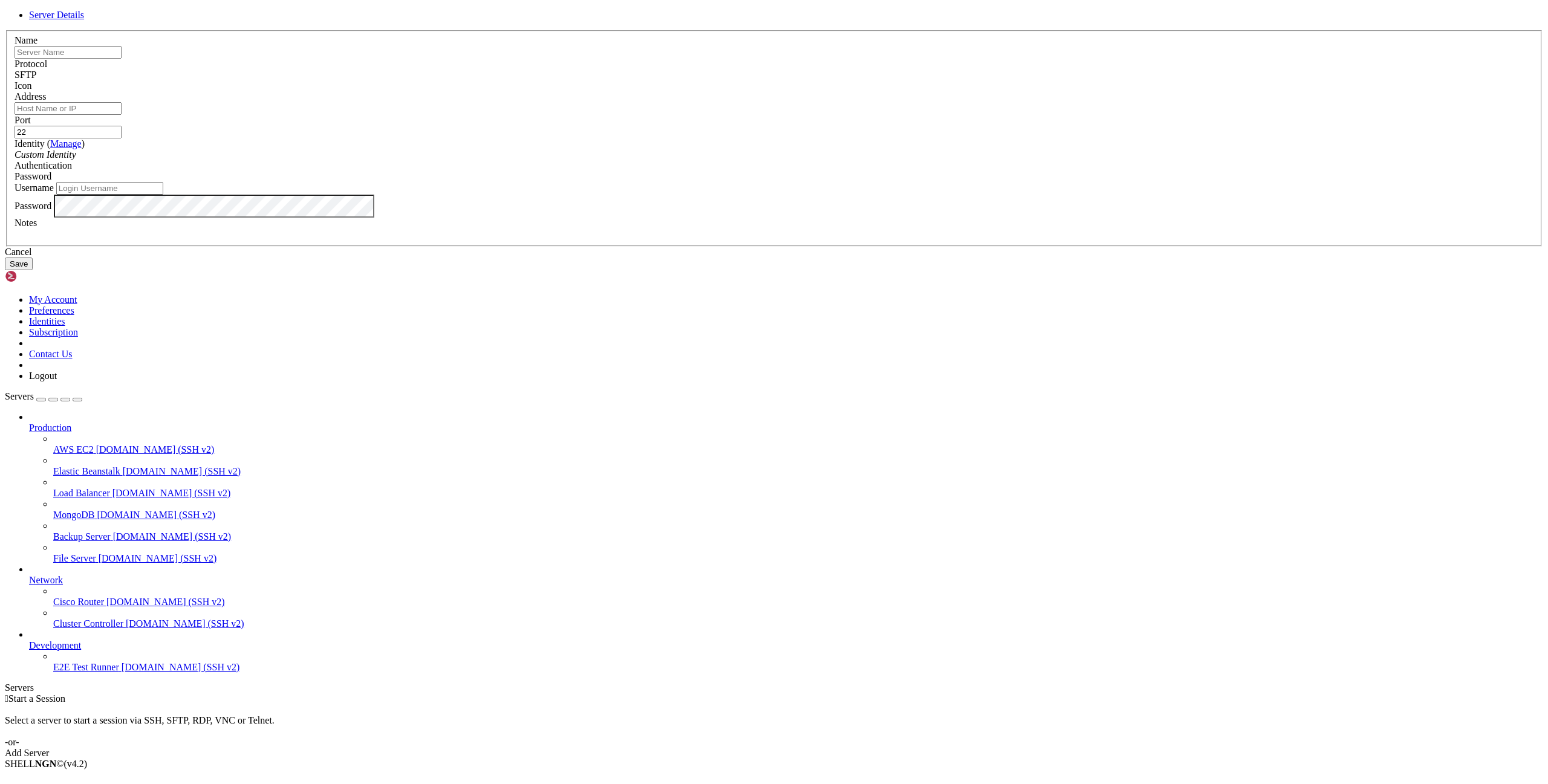
click at [163, 195] on input "Username" at bounding box center [109, 188] width 107 height 13
click at [122, 115] on input "Address" at bounding box center [68, 108] width 107 height 13
type input "[TECHNICAL_ID]"
click at [163, 195] on input "Username" at bounding box center [109, 188] width 107 height 13
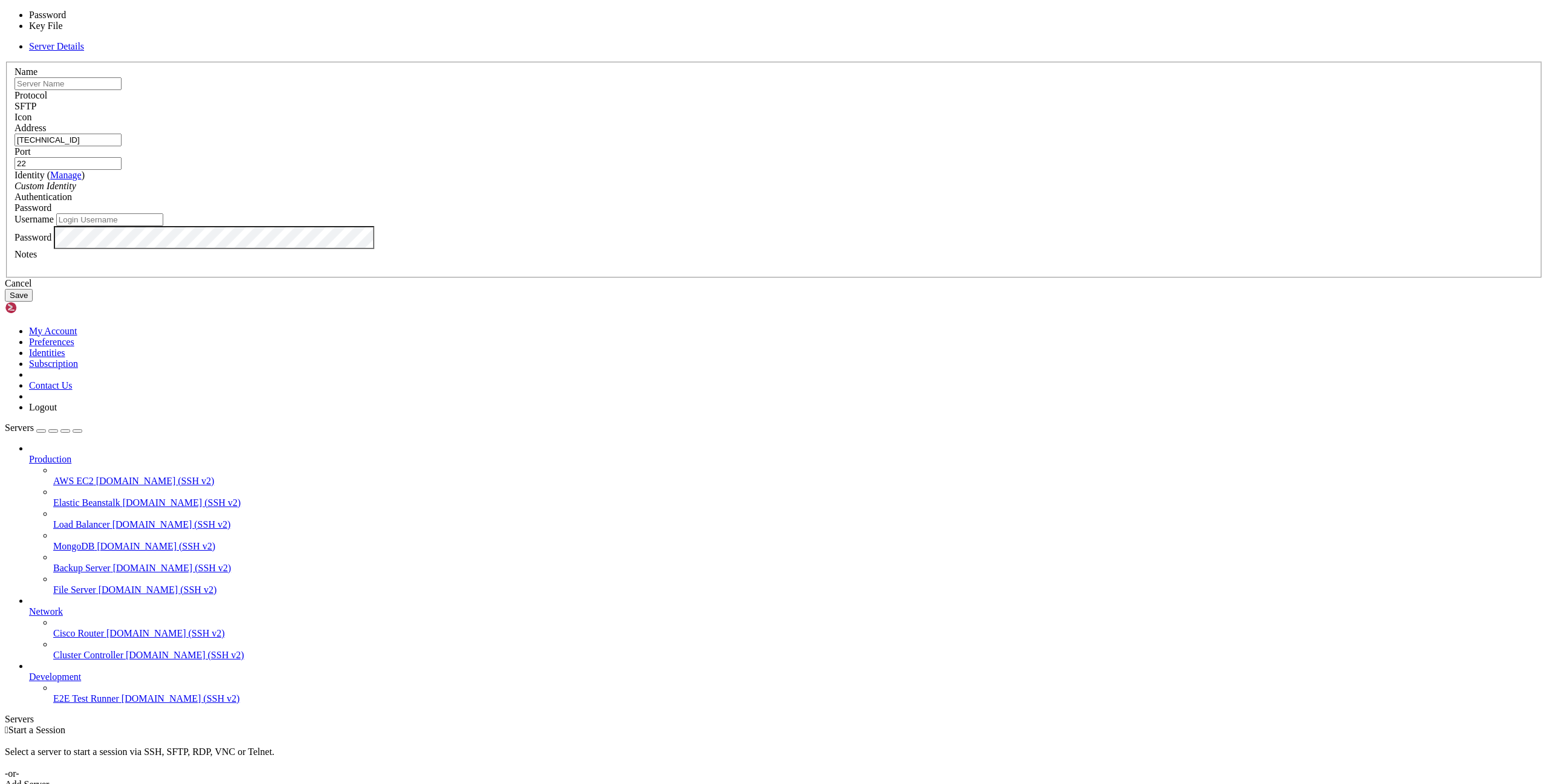
click at [920, 214] on div "Password" at bounding box center [774, 208] width 1520 height 11
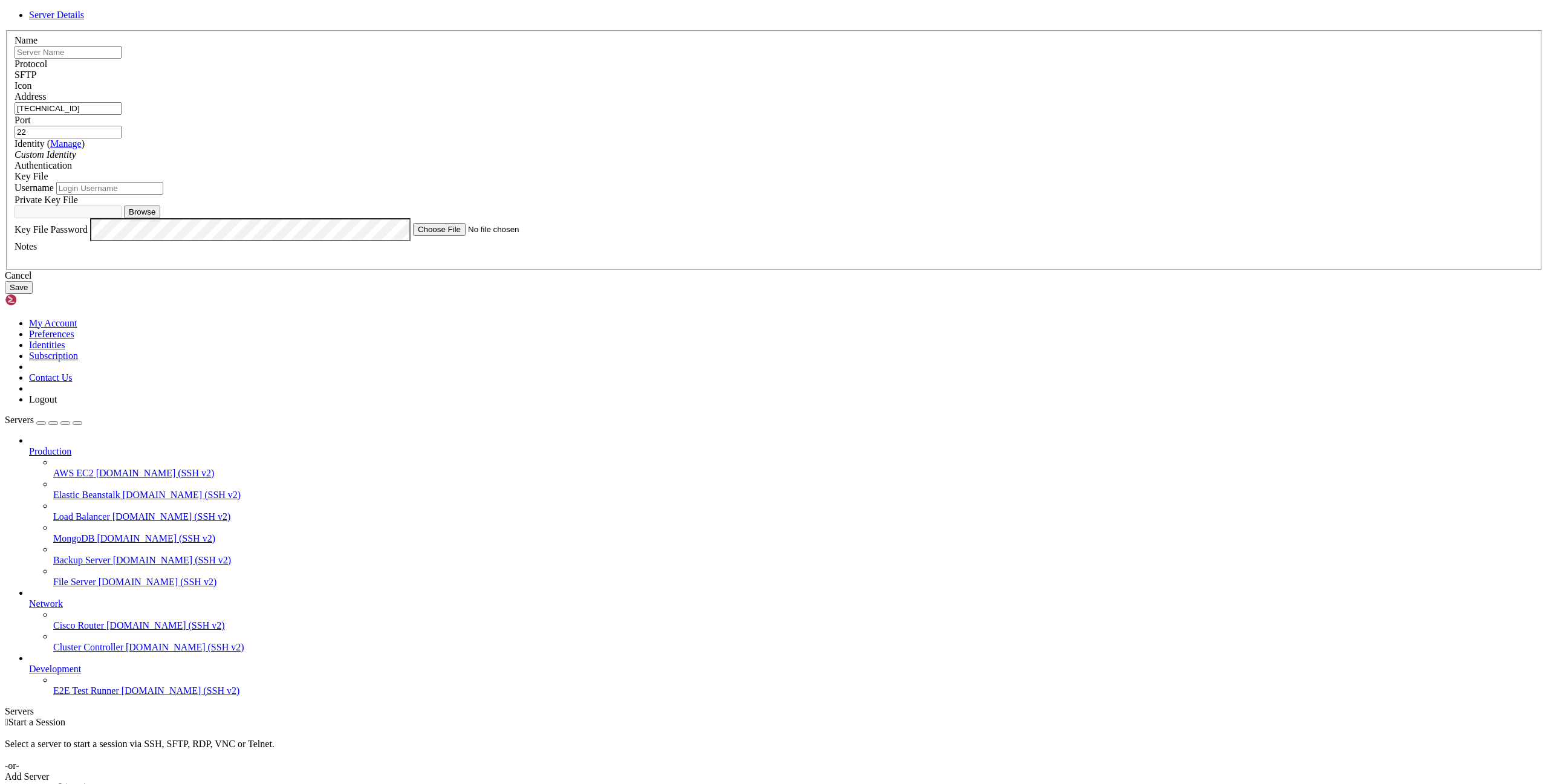
click at [163, 195] on input "Username" at bounding box center [109, 188] width 107 height 13
type input "unbutu"
click at [1009, 294] on div "Server Details Name Protocol SFTP Icon Address" at bounding box center [774, 151] width 1539 height 284
click at [862, 195] on div "Username unbutu" at bounding box center [774, 188] width 1520 height 13
click at [1017, 293] on div "Server Details Name Protocol SFTP Icon Address" at bounding box center [774, 151] width 1539 height 284
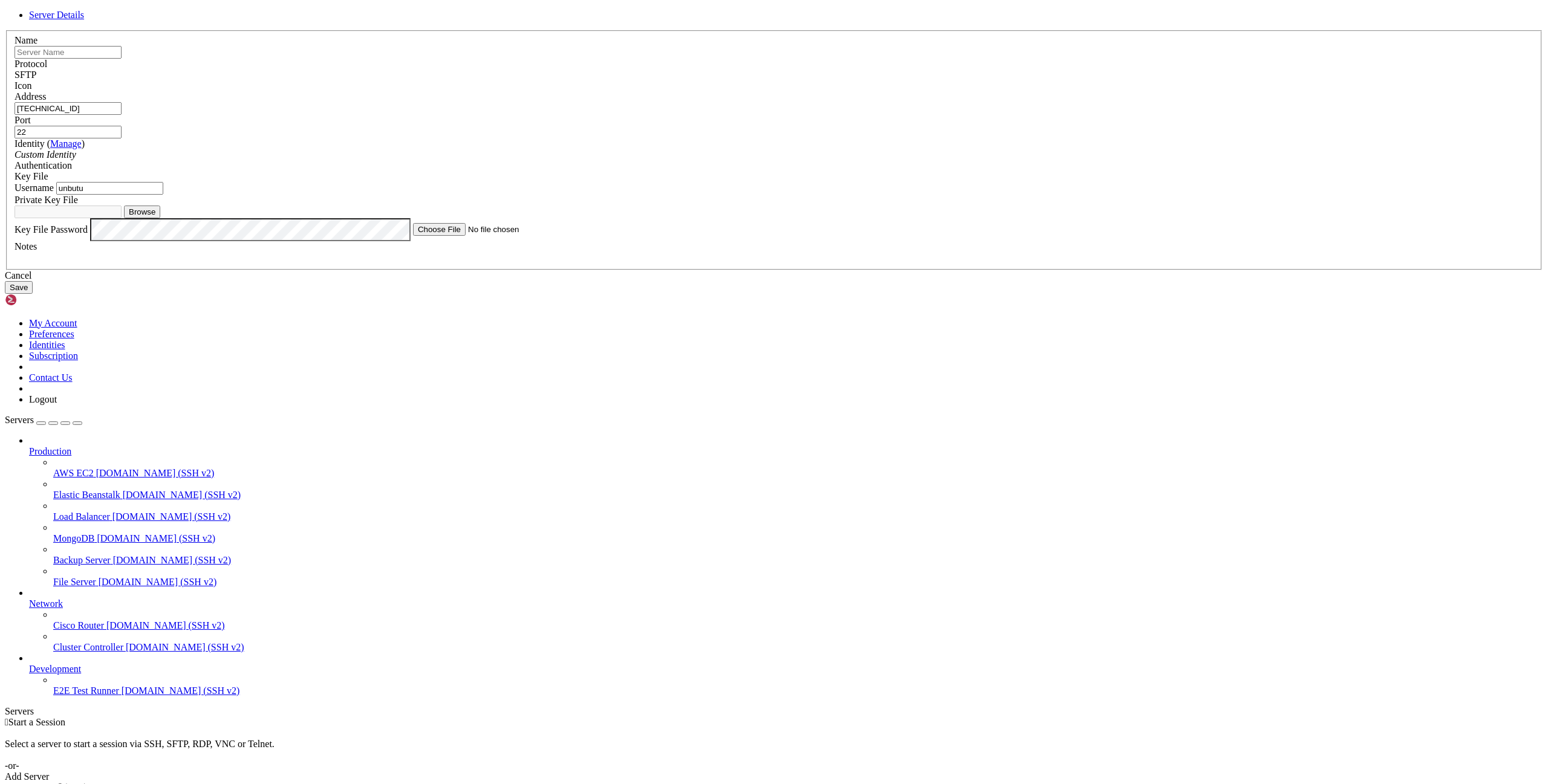
click at [5, 30] on icon at bounding box center [5, 30] width 0 height 0
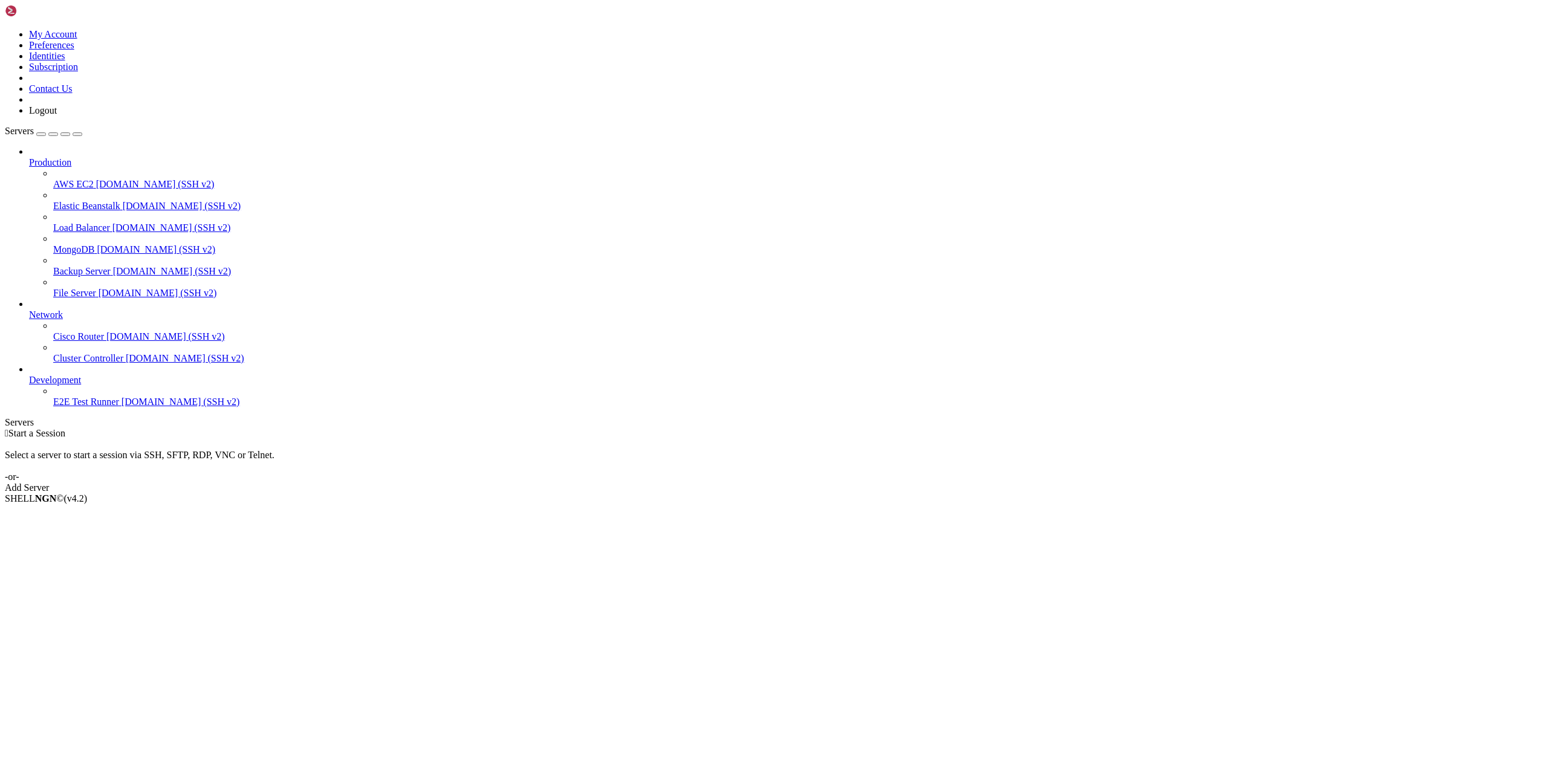
click at [844, 483] on div "Add Server" at bounding box center [774, 488] width 1539 height 11
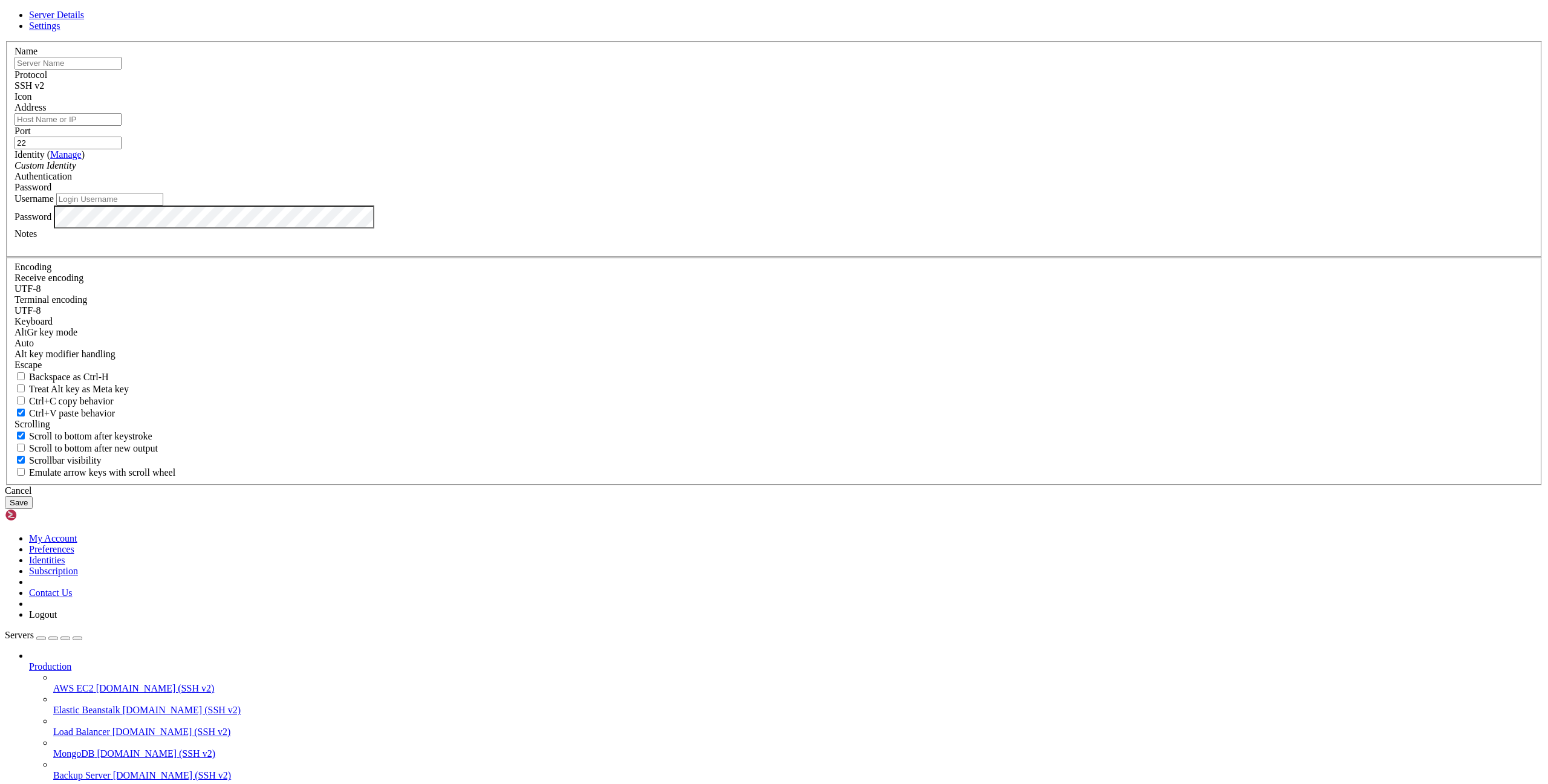
click at [122, 70] on input "text" at bounding box center [68, 63] width 107 height 13
type input "ubuntu"
click at [875, 91] on div "SSH v2" at bounding box center [774, 86] width 1520 height 11
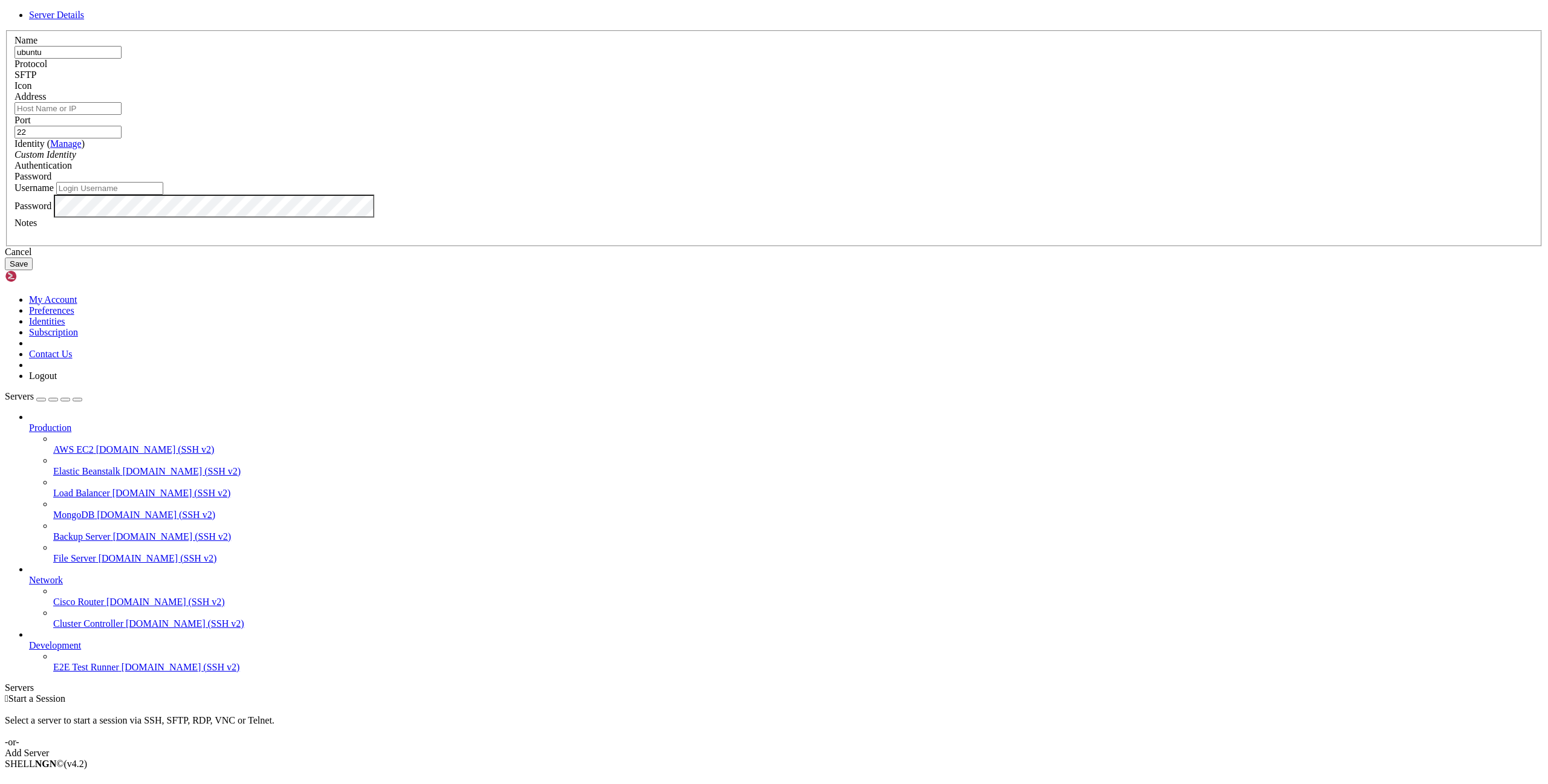
click at [122, 115] on input "Address" at bounding box center [68, 108] width 107 height 13
type input "[TECHNICAL_ID]"
click at [740, 161] on div "Custom Identity" at bounding box center [774, 155] width 1520 height 11
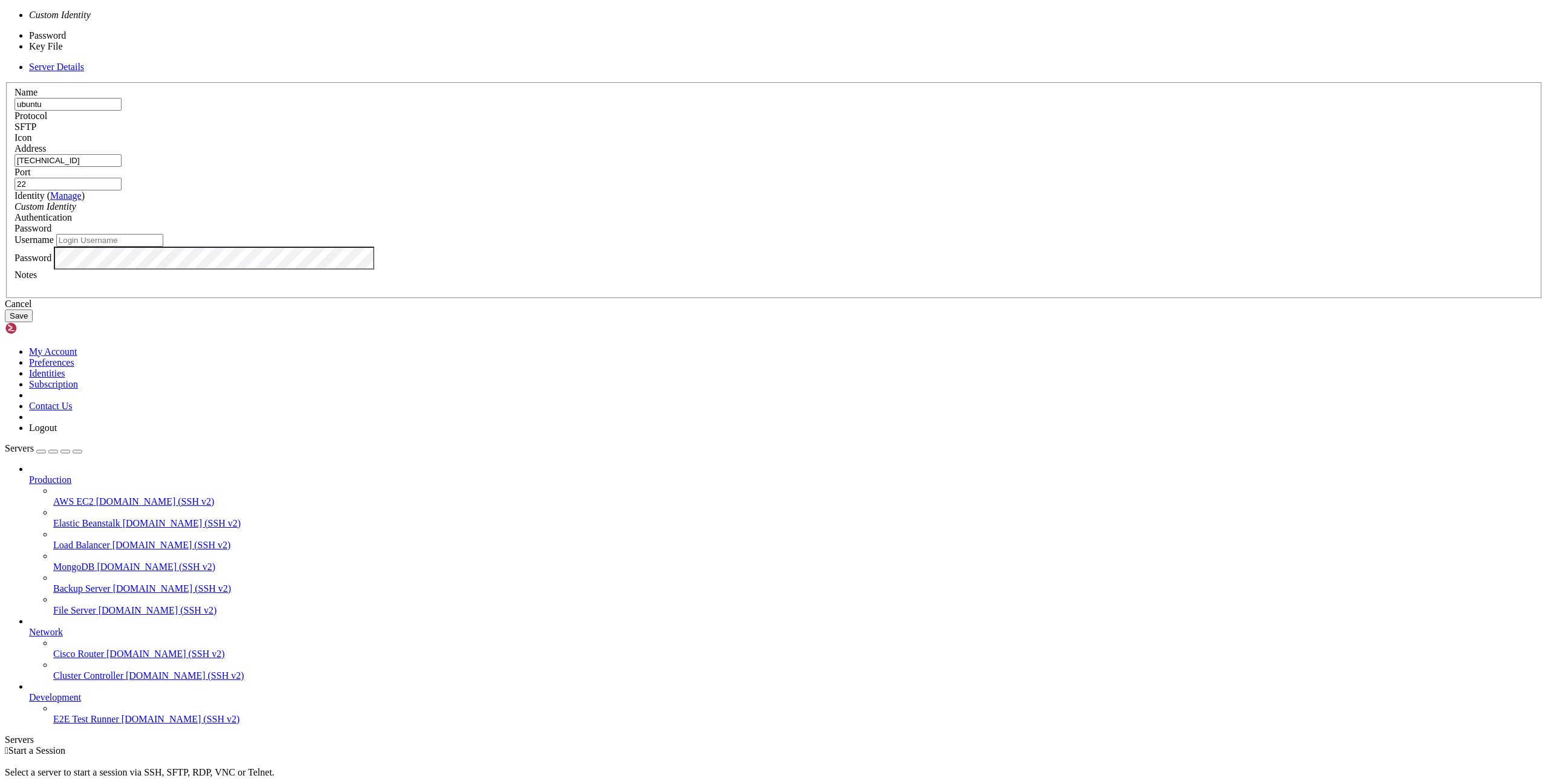
click at [898, 234] on div "Password" at bounding box center [774, 228] width 1520 height 11
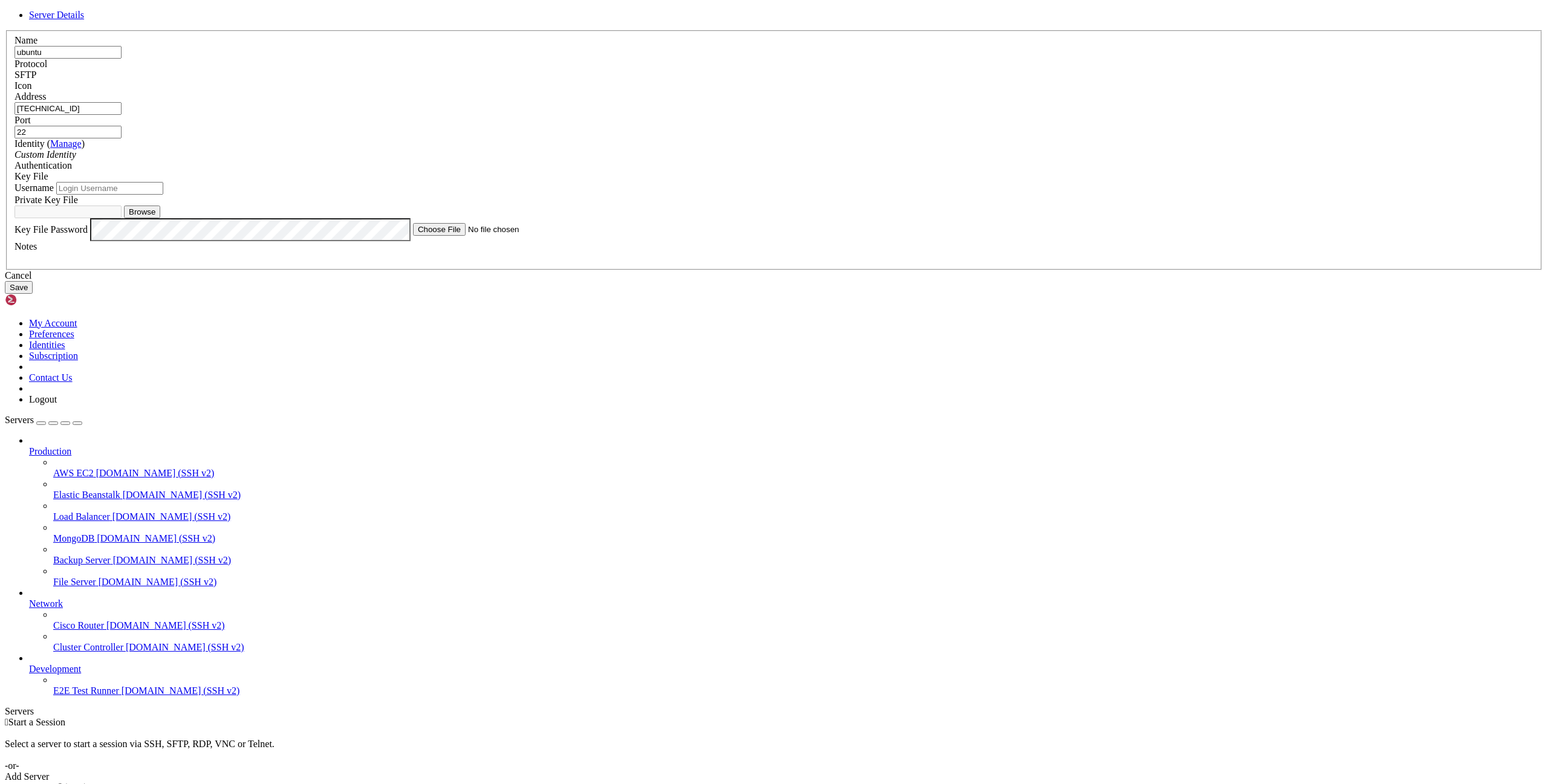
click at [161, 218] on button "Browse" at bounding box center [142, 211] width 36 height 13
type input "project-8-aws.pem.pem"
click at [163, 195] on input "Username" at bounding box center [109, 188] width 107 height 13
type input "ubuntu"
click at [33, 294] on button "Save" at bounding box center [19, 287] width 27 height 13
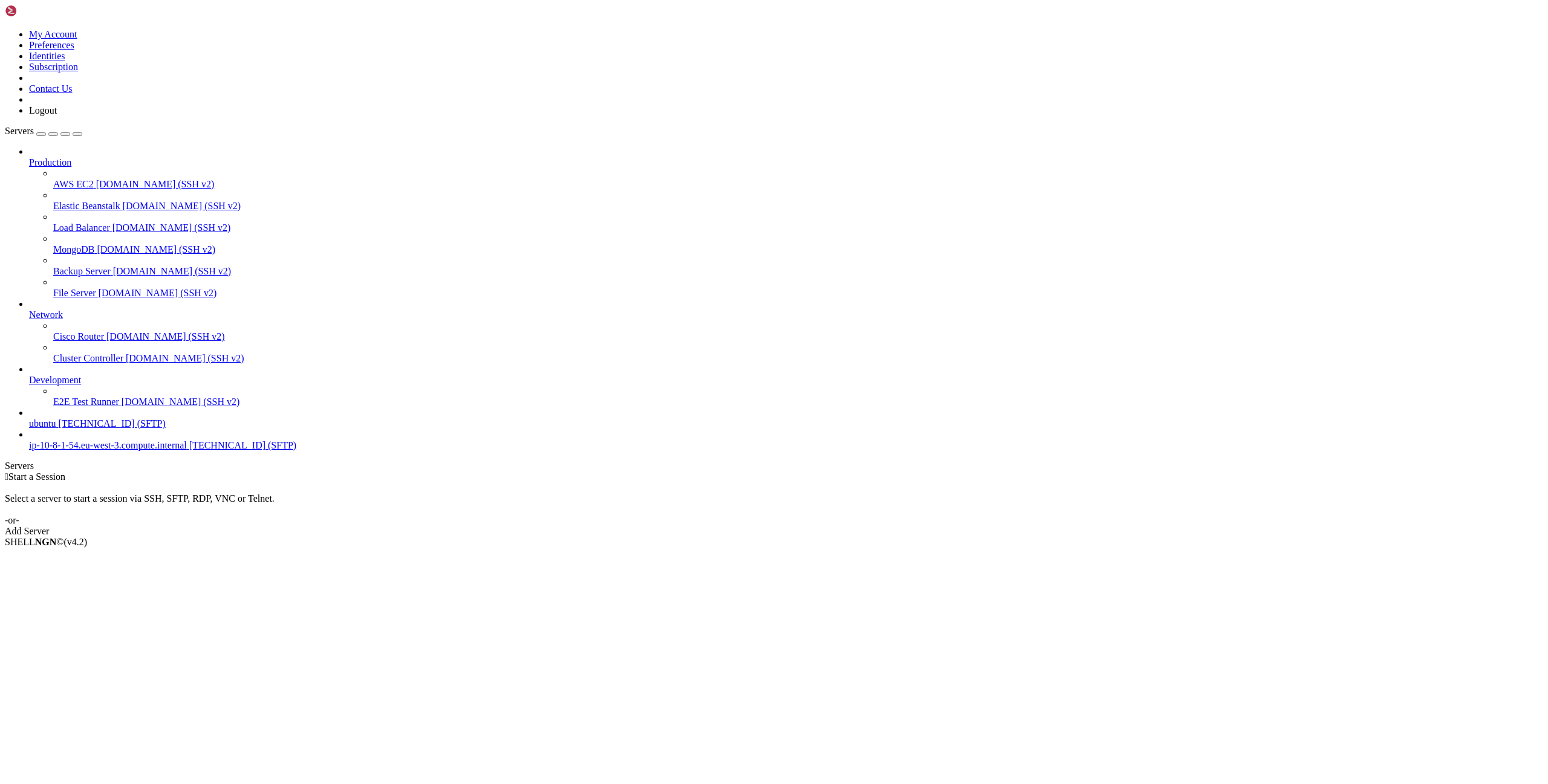
click at [54, 428] on span "ubuntu" at bounding box center [42, 423] width 27 height 10
